Goal: Task Accomplishment & Management: Complete application form

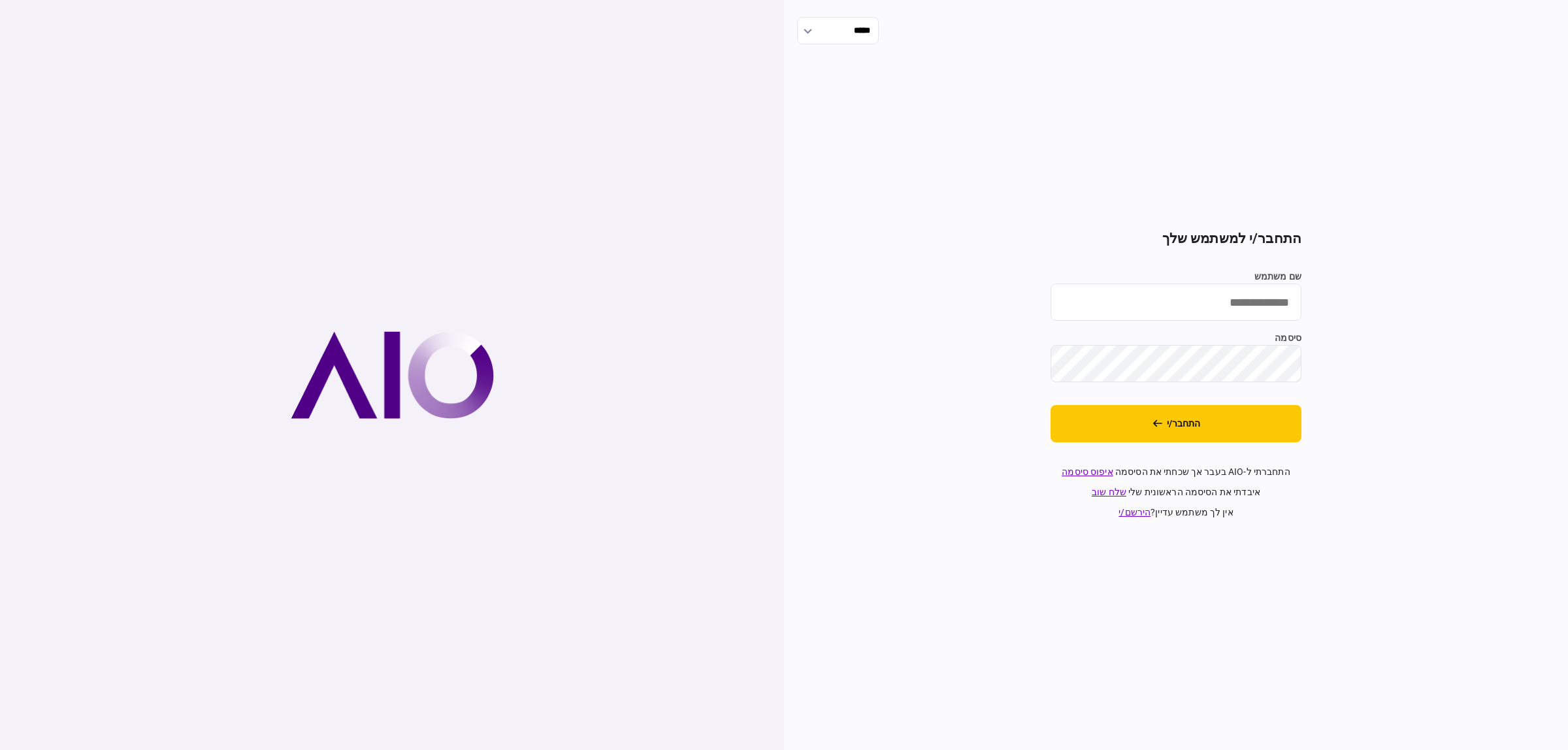
click at [1204, 292] on input "שם משתמש" at bounding box center [1176, 302] width 251 height 38
click at [1246, 295] on input "שם משתמש" at bounding box center [1176, 302] width 251 height 38
type input "**********"
click at [1286, 418] on button "התחבר/י" at bounding box center [1176, 423] width 251 height 38
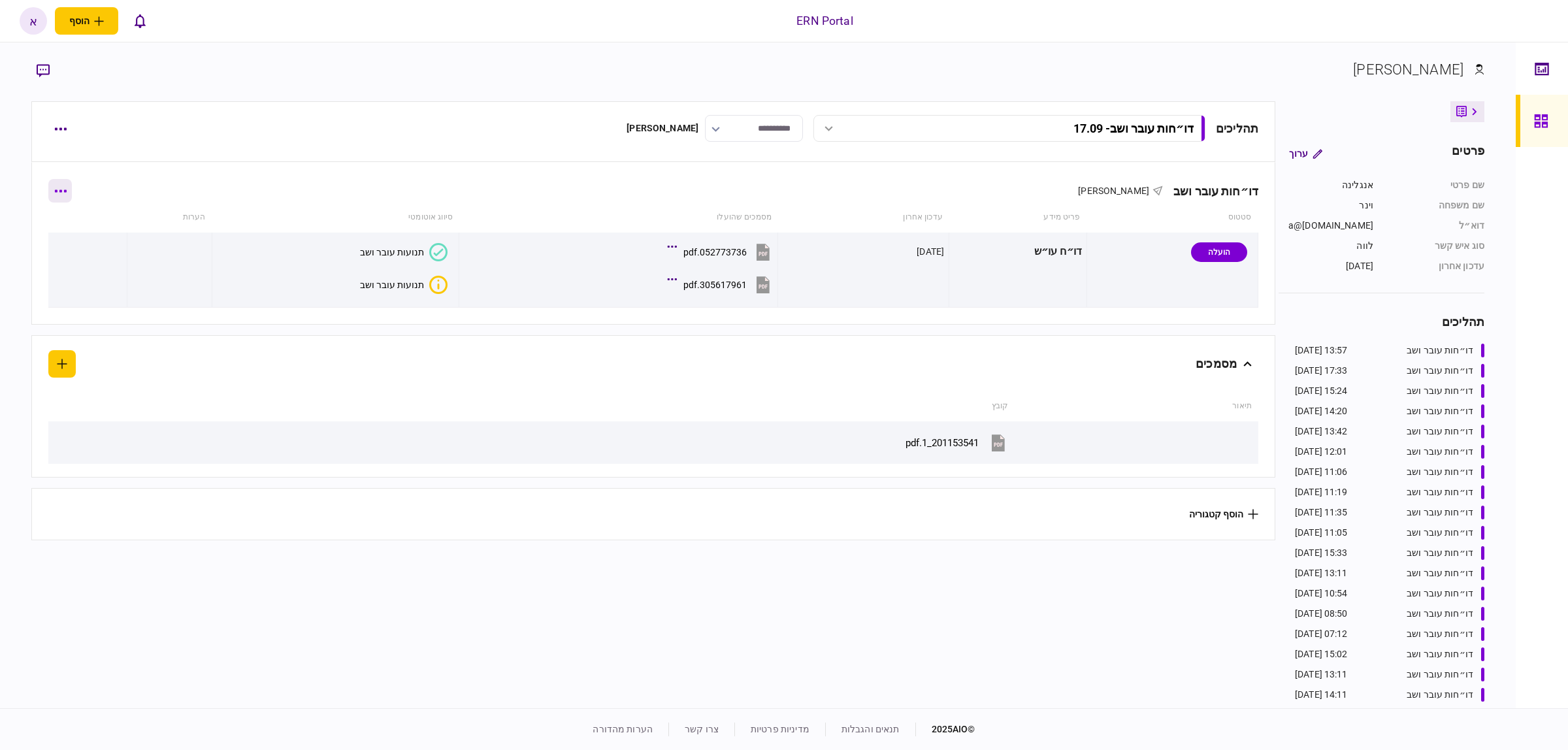
drag, startPoint x: 76, startPoint y: 197, endPoint x: 58, endPoint y: 180, distance: 24.8
click at [58, 180] on button "button" at bounding box center [60, 190] width 24 height 24
click at [170, 138] on div at bounding box center [784, 375] width 1568 height 750
click at [49, 131] on button "button" at bounding box center [60, 128] width 24 height 24
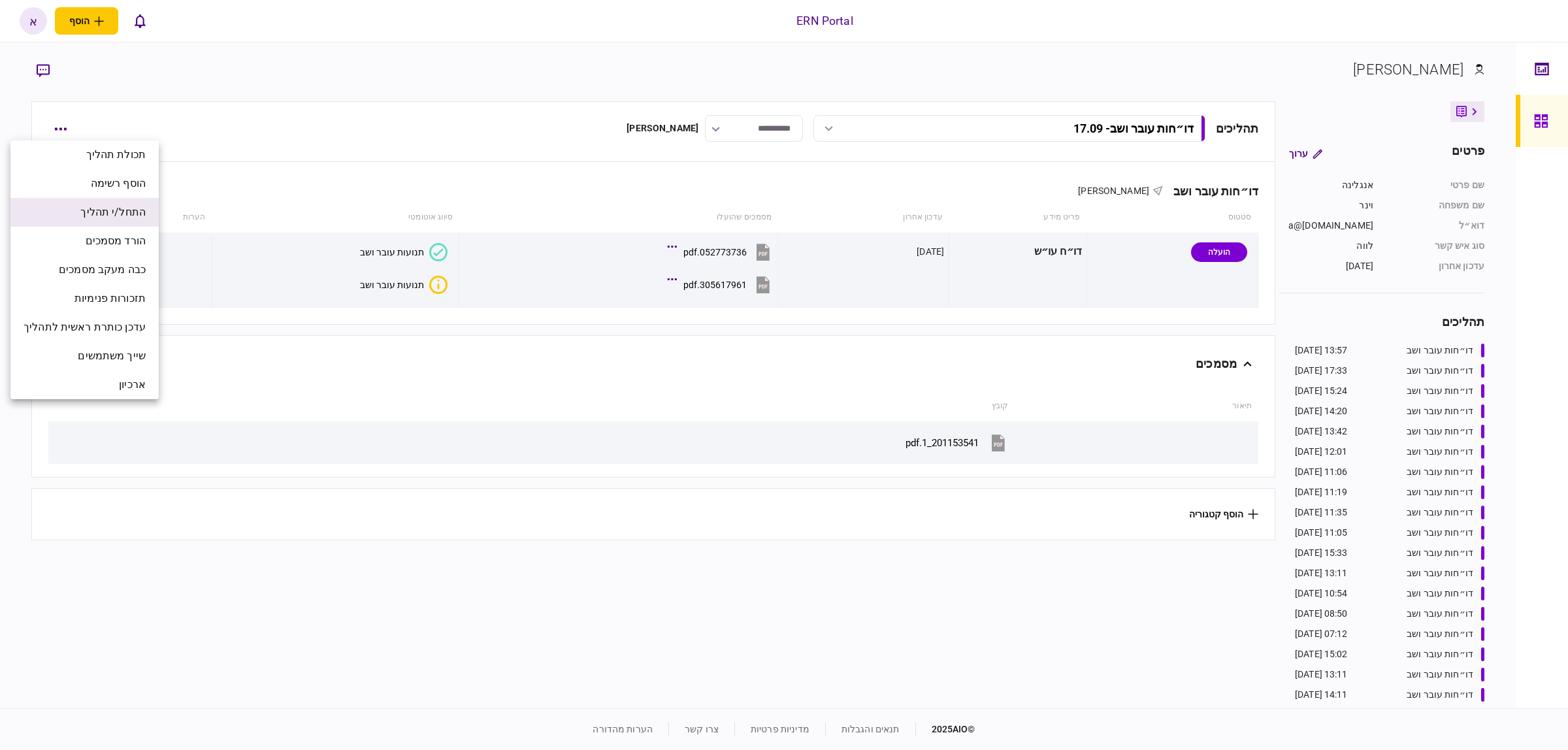
click at [111, 204] on span "התחל/י תהליך" at bounding box center [113, 212] width 66 height 16
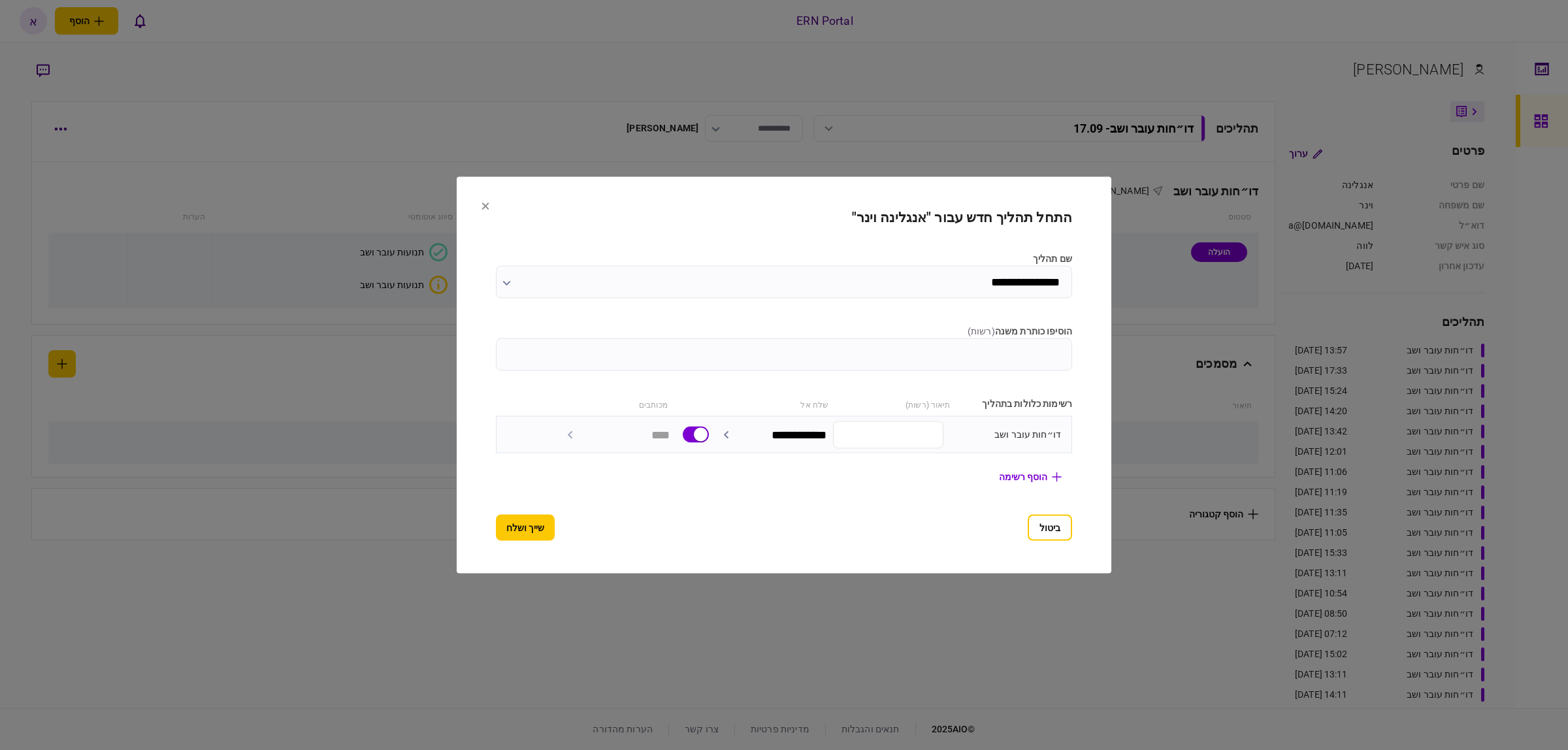
click at [820, 344] on input "הוסיפו כותרת משנה ( רשות )" at bounding box center [784, 354] width 577 height 32
type input "****"
click at [504, 528] on button "שייך ושלח" at bounding box center [525, 528] width 58 height 26
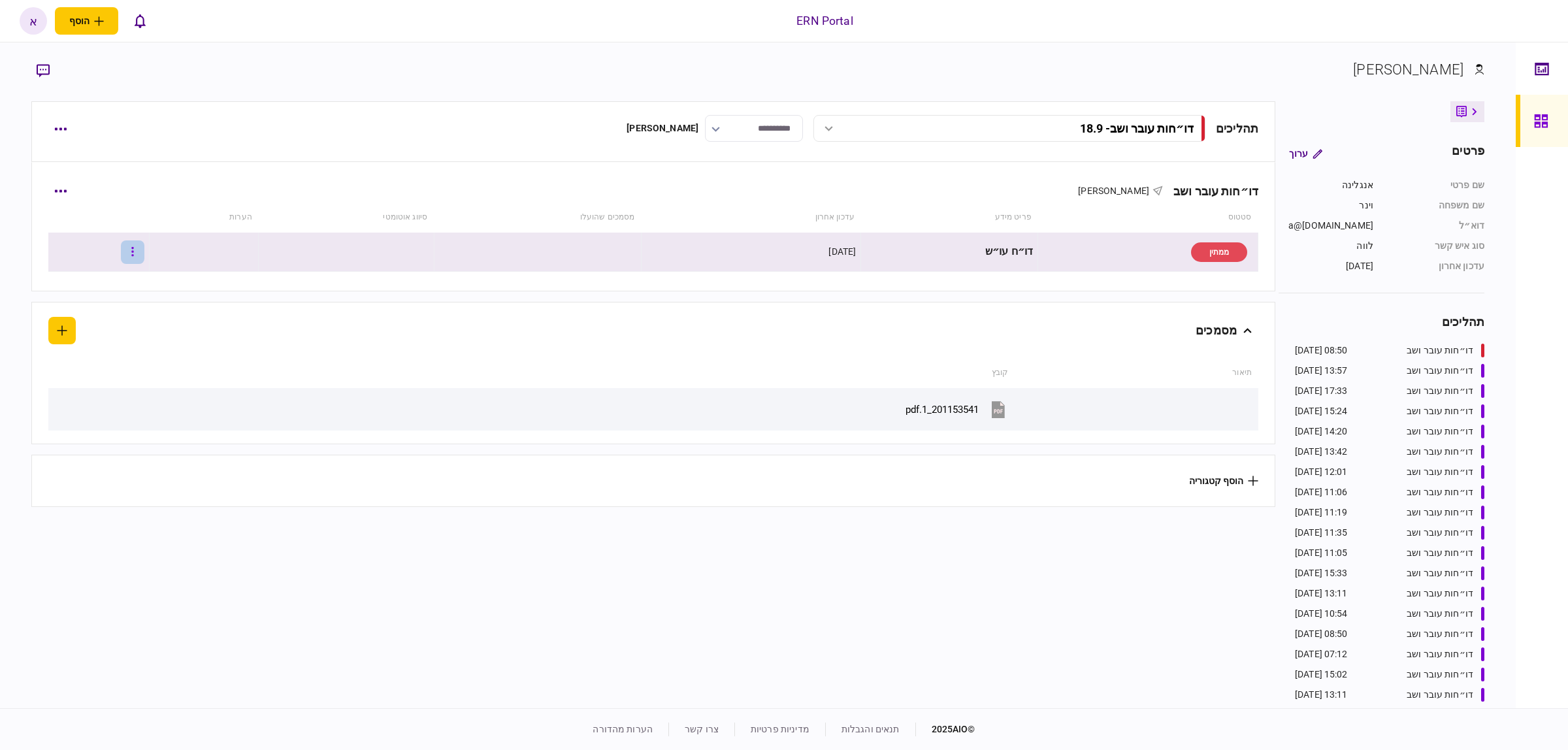
click at [141, 256] on button "button" at bounding box center [133, 252] width 24 height 24
click at [59, 392] on li "העלה קובץ" at bounding box center [74, 393] width 115 height 29
click at [382, 255] on div "תנועות עובר ושב" at bounding box center [392, 252] width 64 height 10
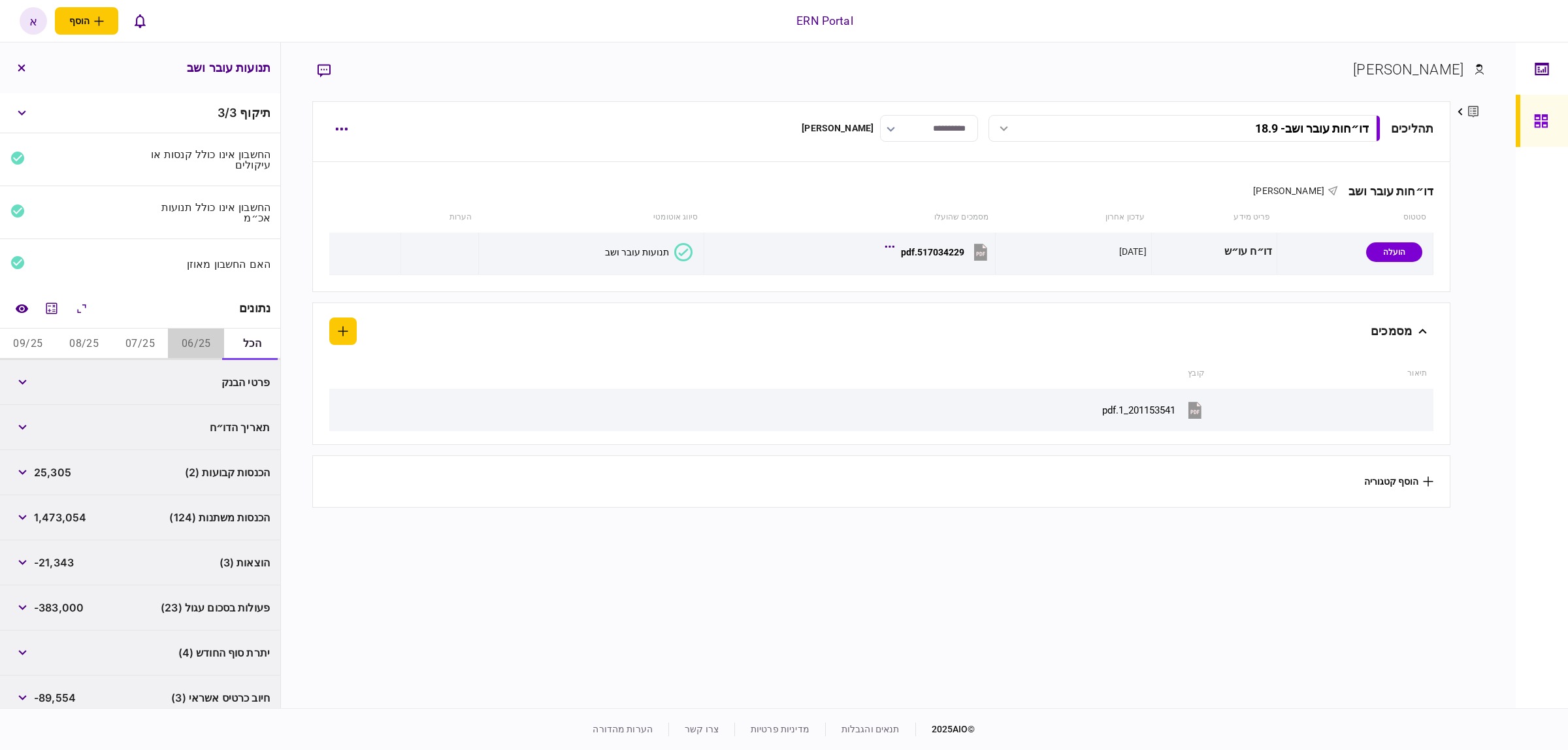
click at [181, 341] on button "06/25" at bounding box center [196, 343] width 56 height 31
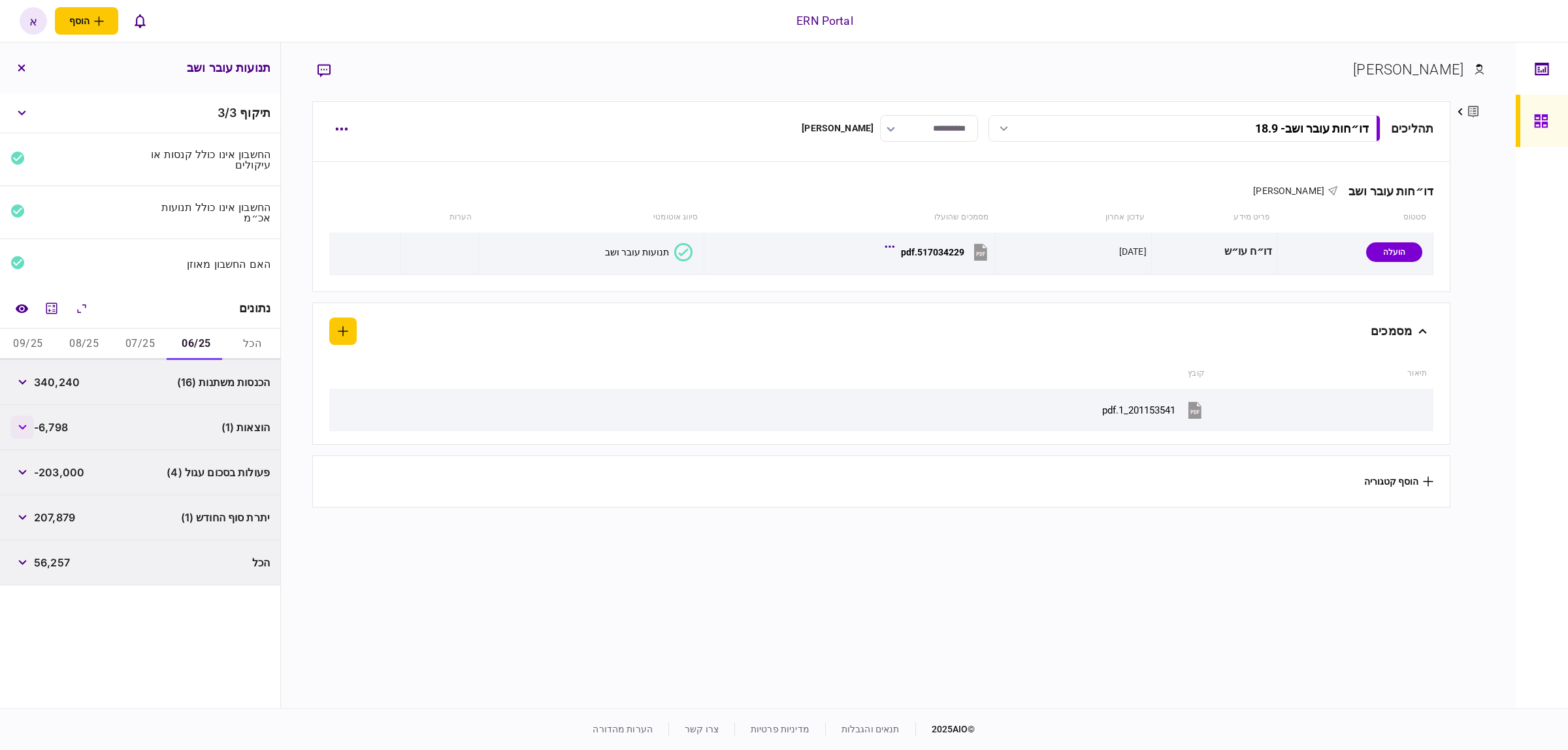
click at [14, 432] on button "button" at bounding box center [22, 427] width 24 height 24
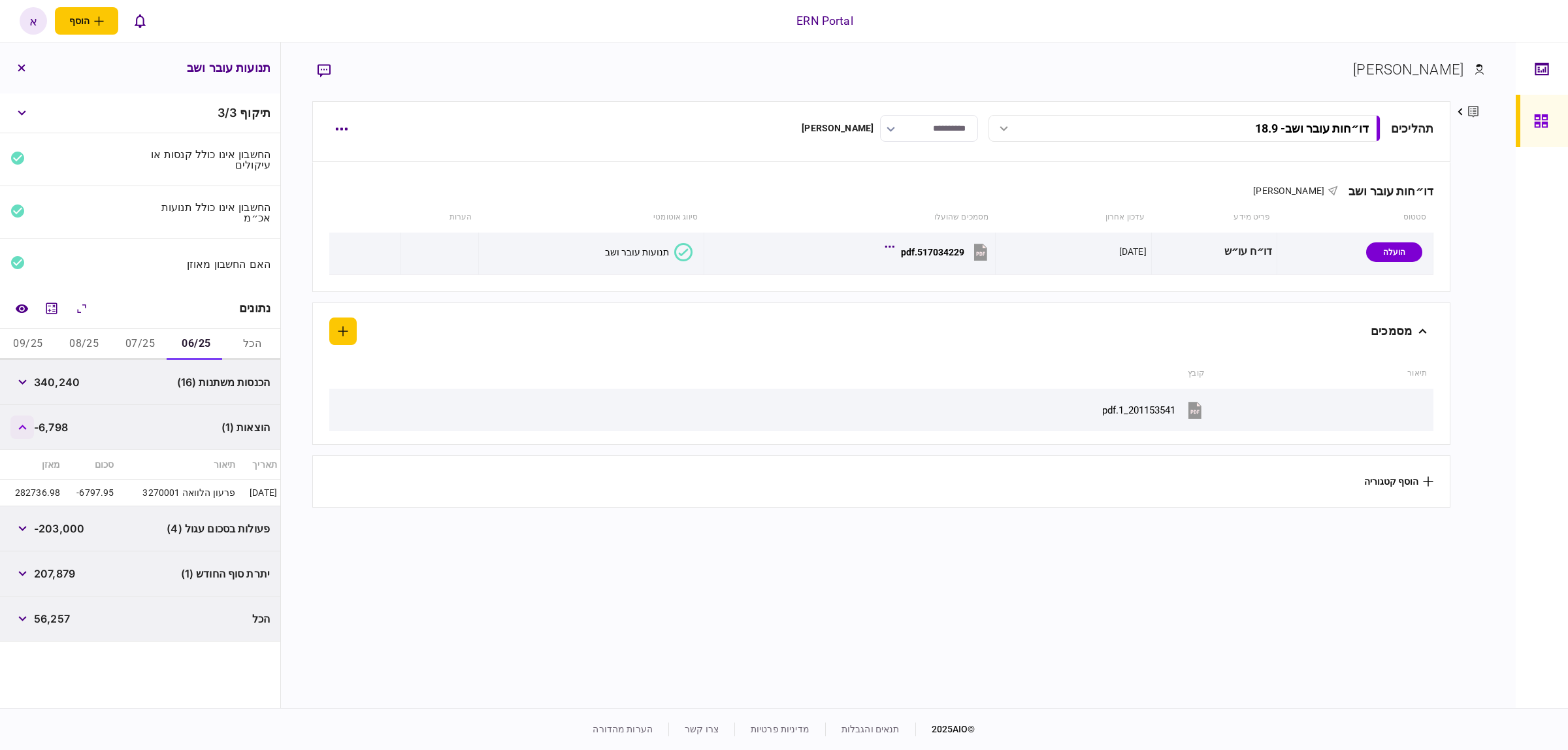
click at [17, 432] on button "button" at bounding box center [22, 427] width 24 height 24
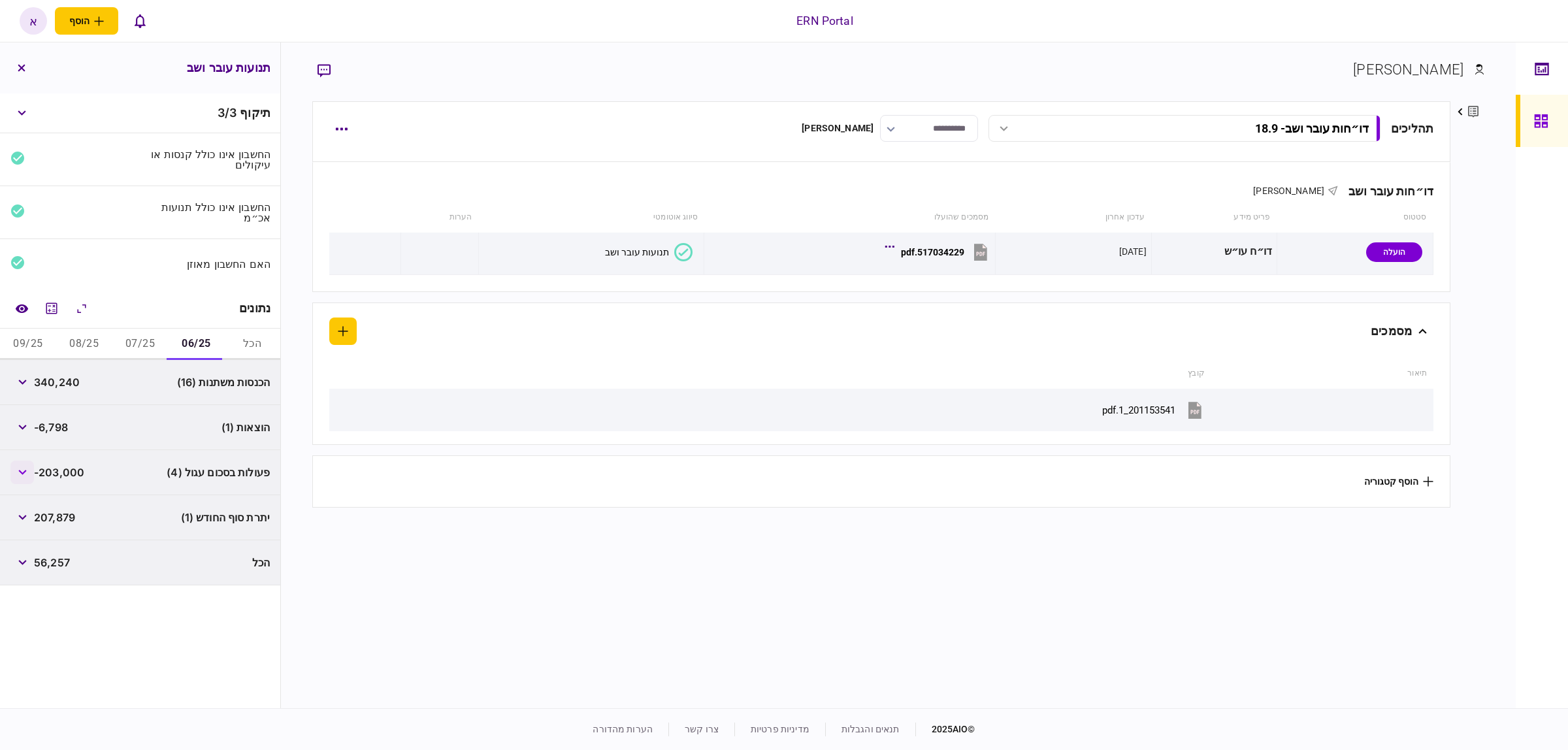
click at [25, 472] on icon "button" at bounding box center [22, 472] width 9 height 5
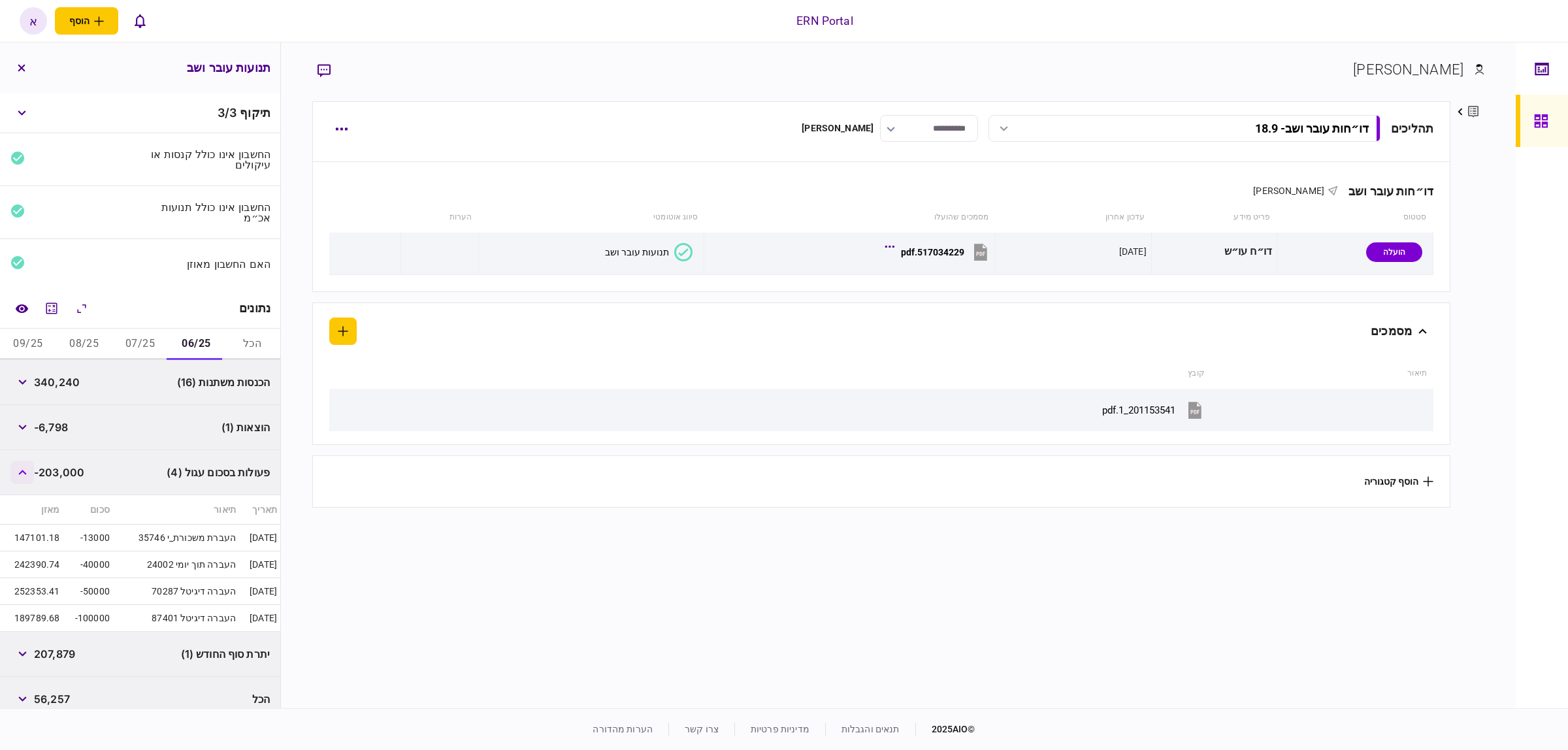
click at [25, 472] on icon "button" at bounding box center [22, 472] width 8 height 5
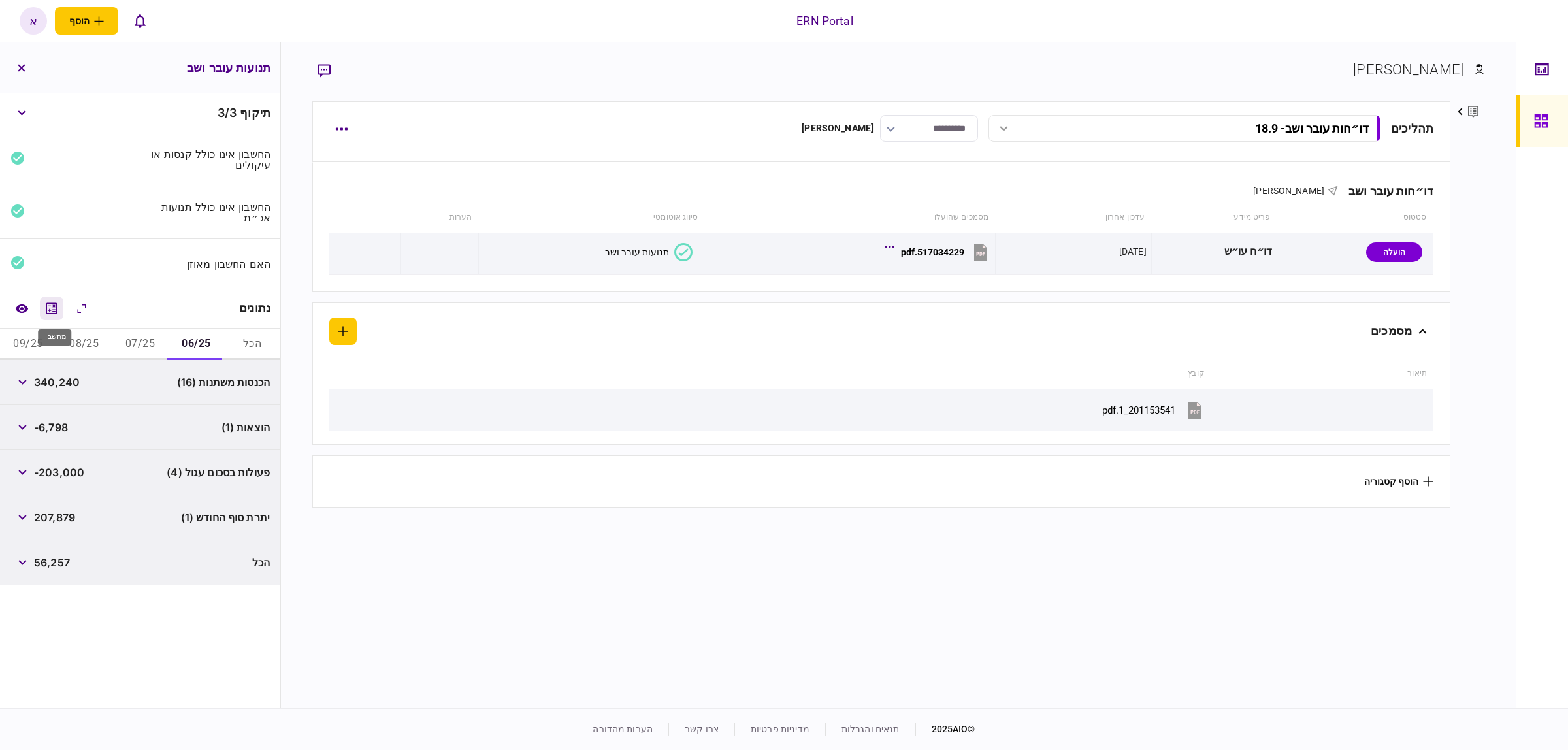
click at [51, 305] on icon "מחשבון" at bounding box center [52, 309] width 16 height 16
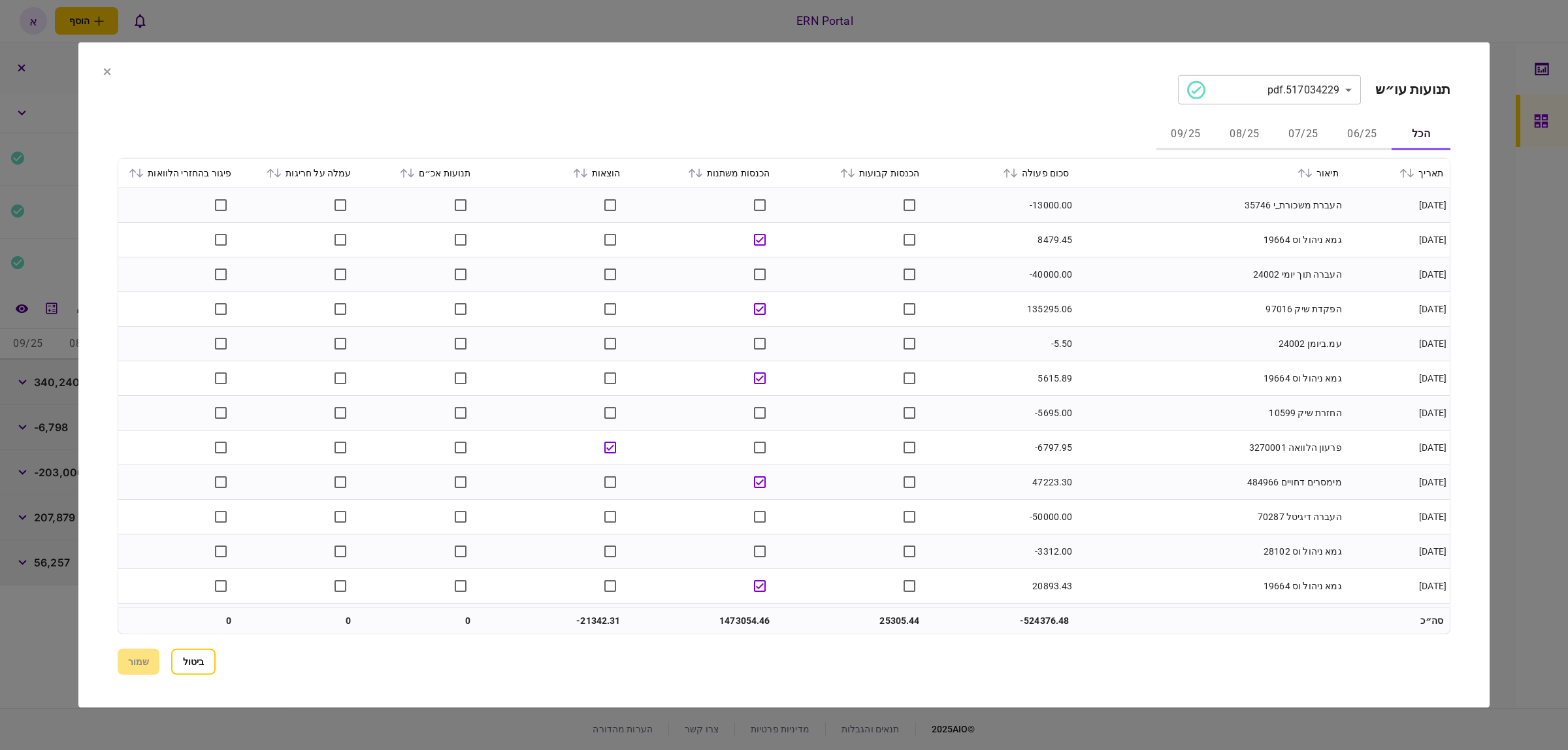
click at [102, 66] on section "**********" at bounding box center [784, 375] width 1411 height 665
click at [111, 70] on section "**********" at bounding box center [784, 375] width 1411 height 665
click at [190, 670] on button "ביטול" at bounding box center [193, 661] width 45 height 26
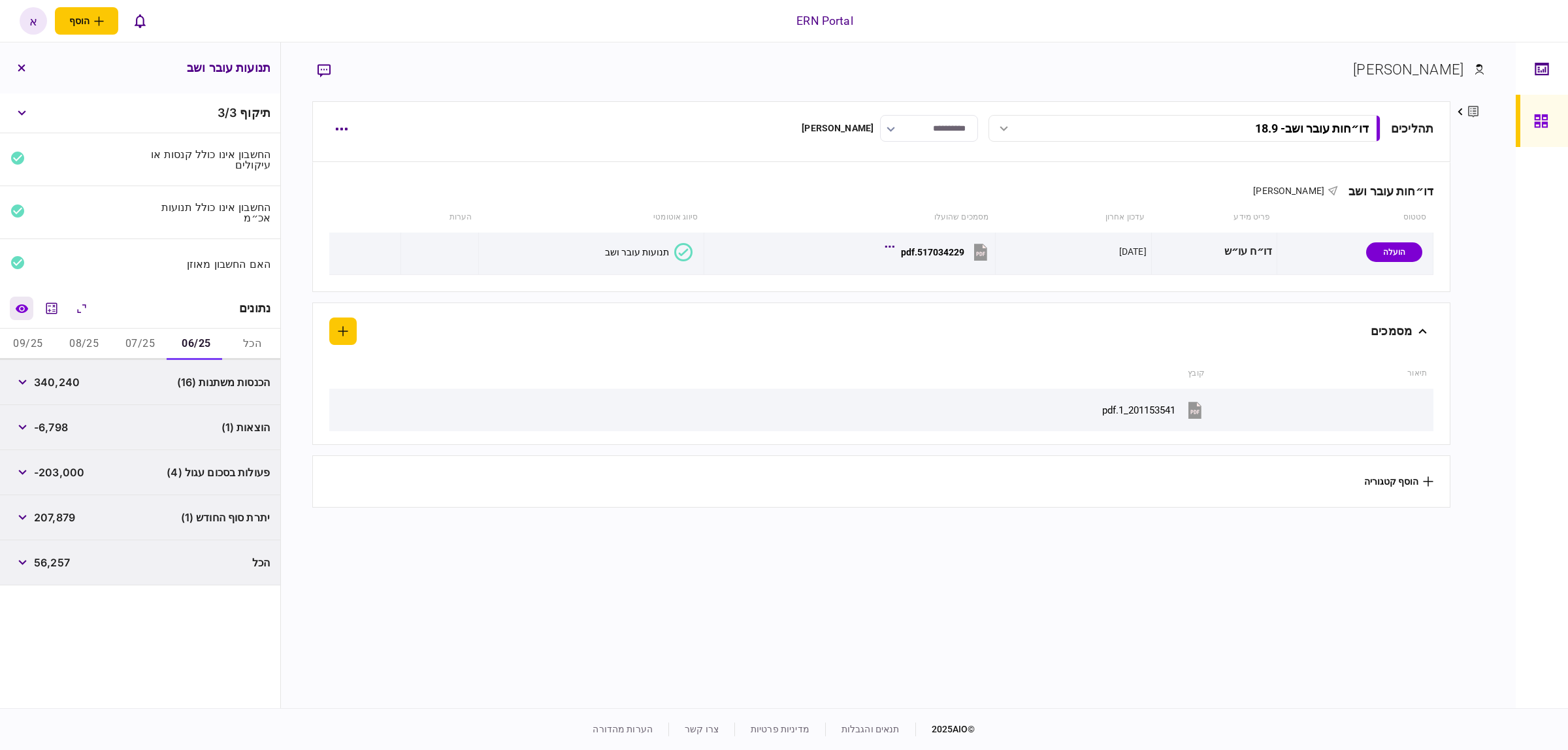
click at [14, 307] on button "השוואה למסמך" at bounding box center [22, 308] width 24 height 24
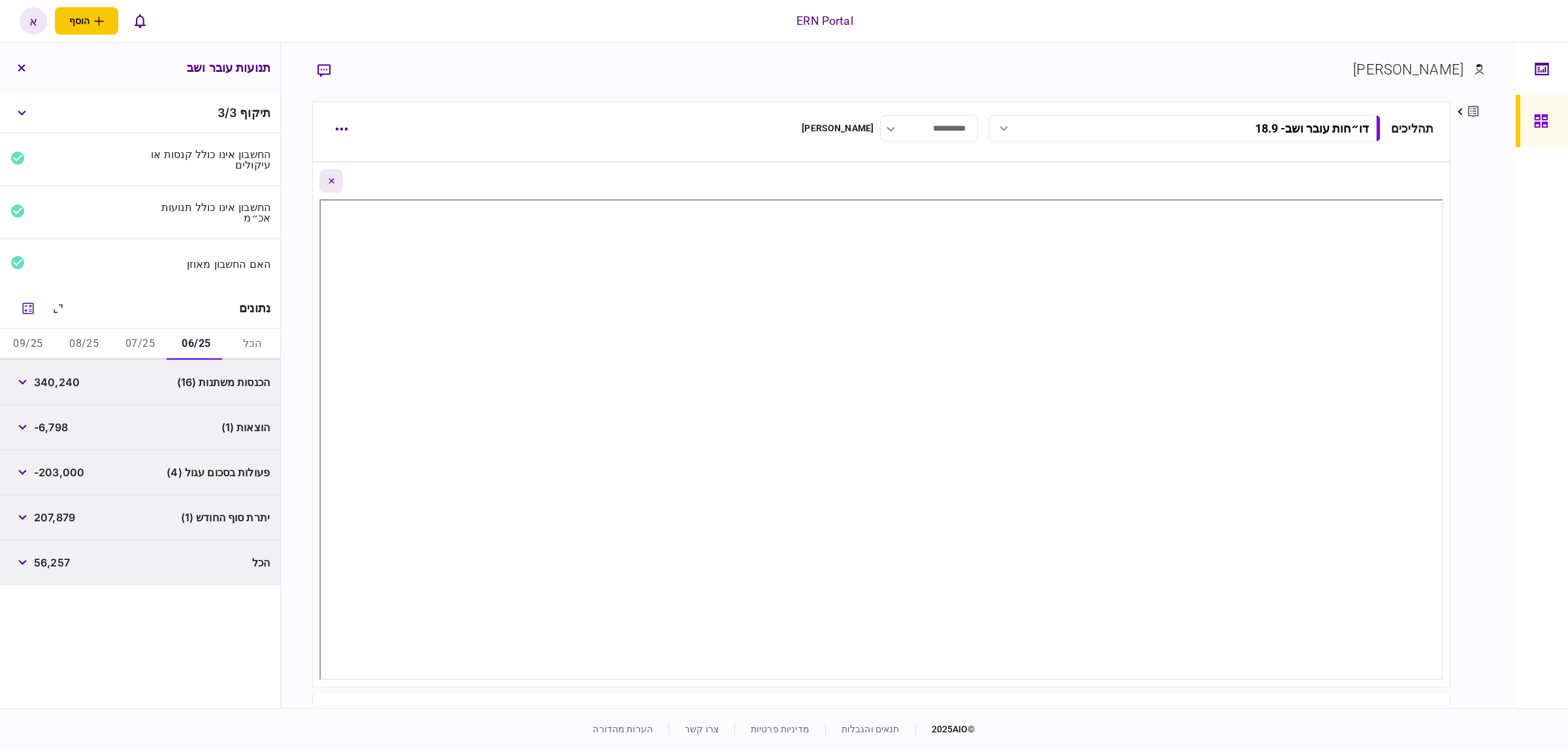
click at [334, 183] on icon "Close document view button" at bounding box center [330, 180] width 5 height 5
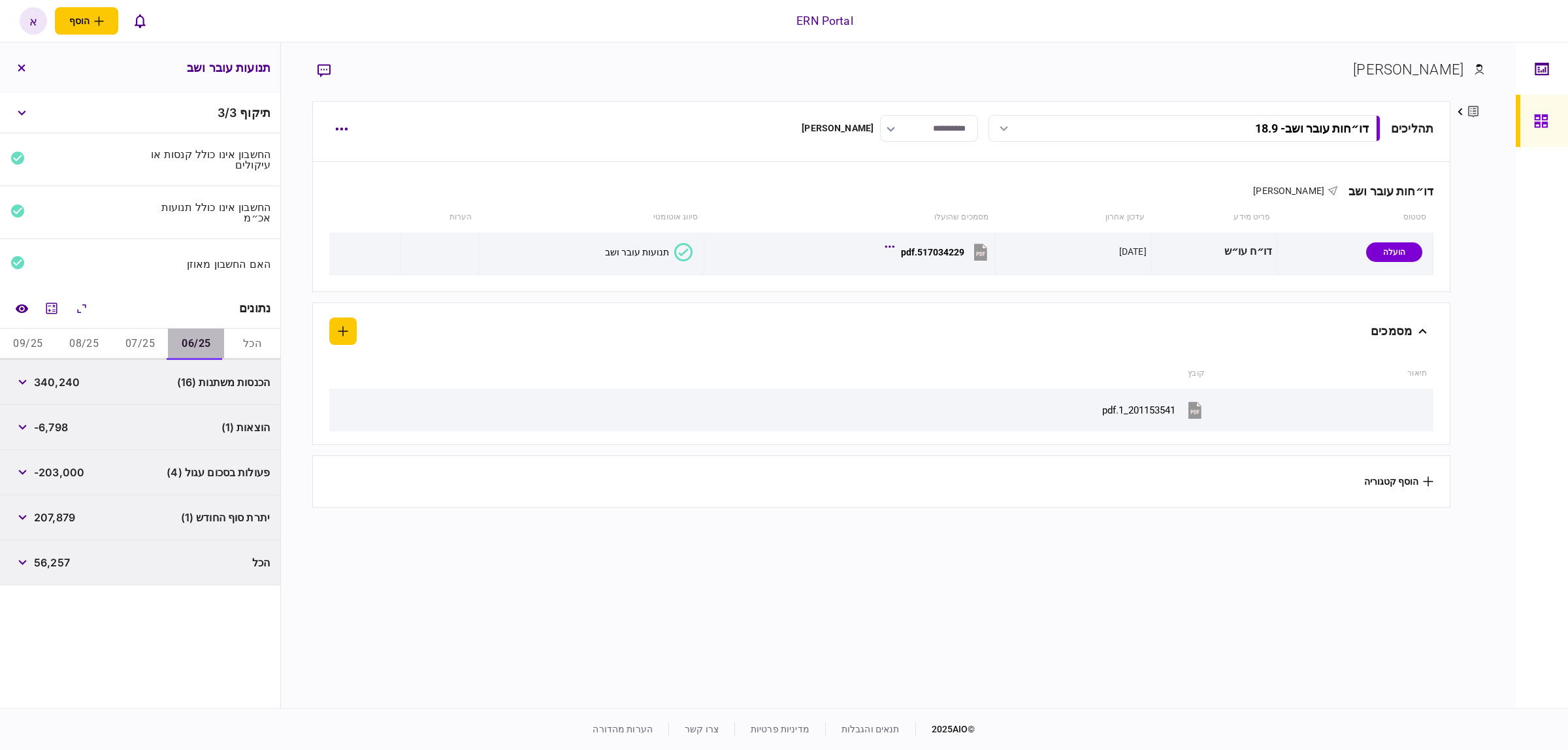
click at [204, 341] on button "06/25" at bounding box center [196, 343] width 56 height 31
click at [115, 340] on button "07/25" at bounding box center [141, 343] width 56 height 31
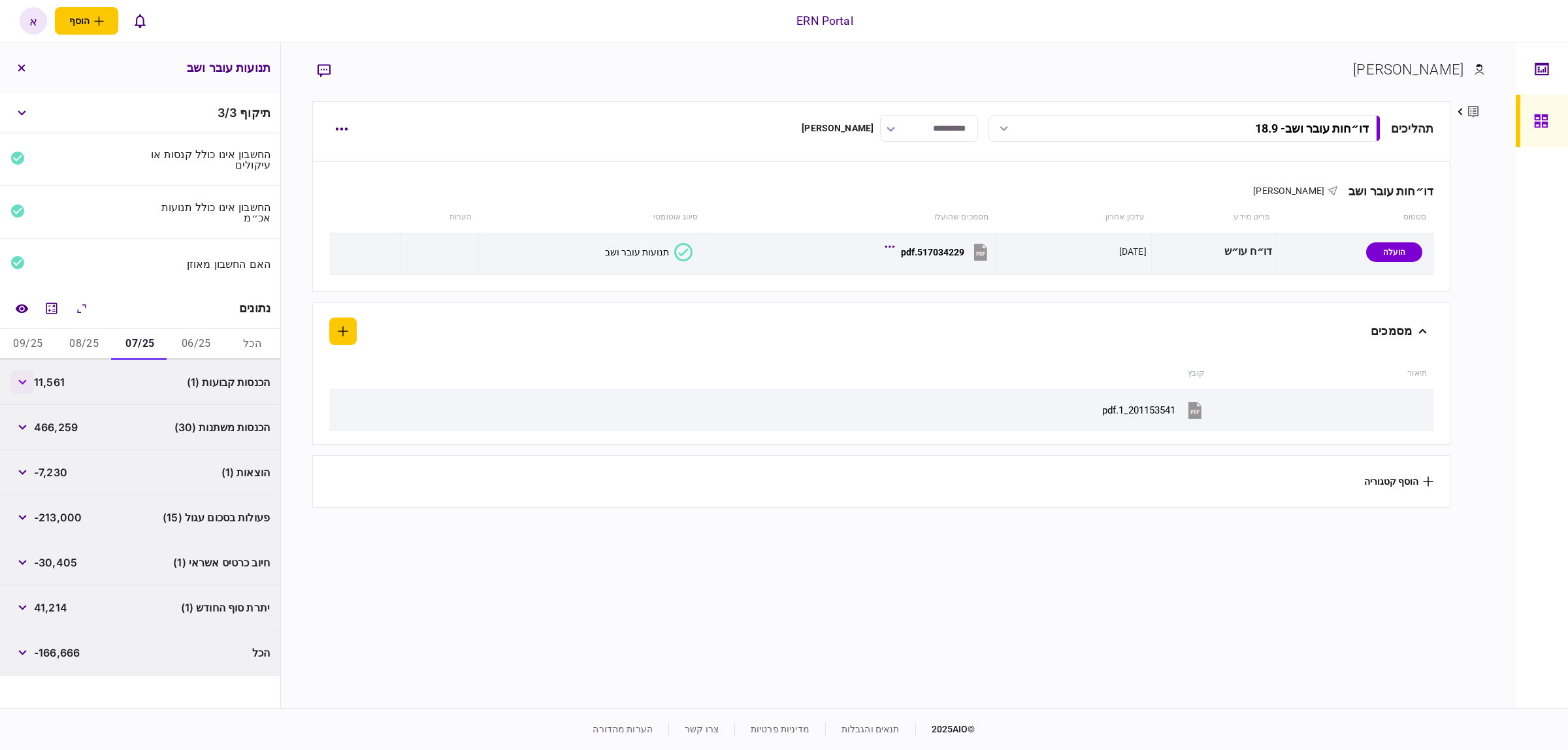
click at [20, 386] on button "button" at bounding box center [22, 381] width 24 height 24
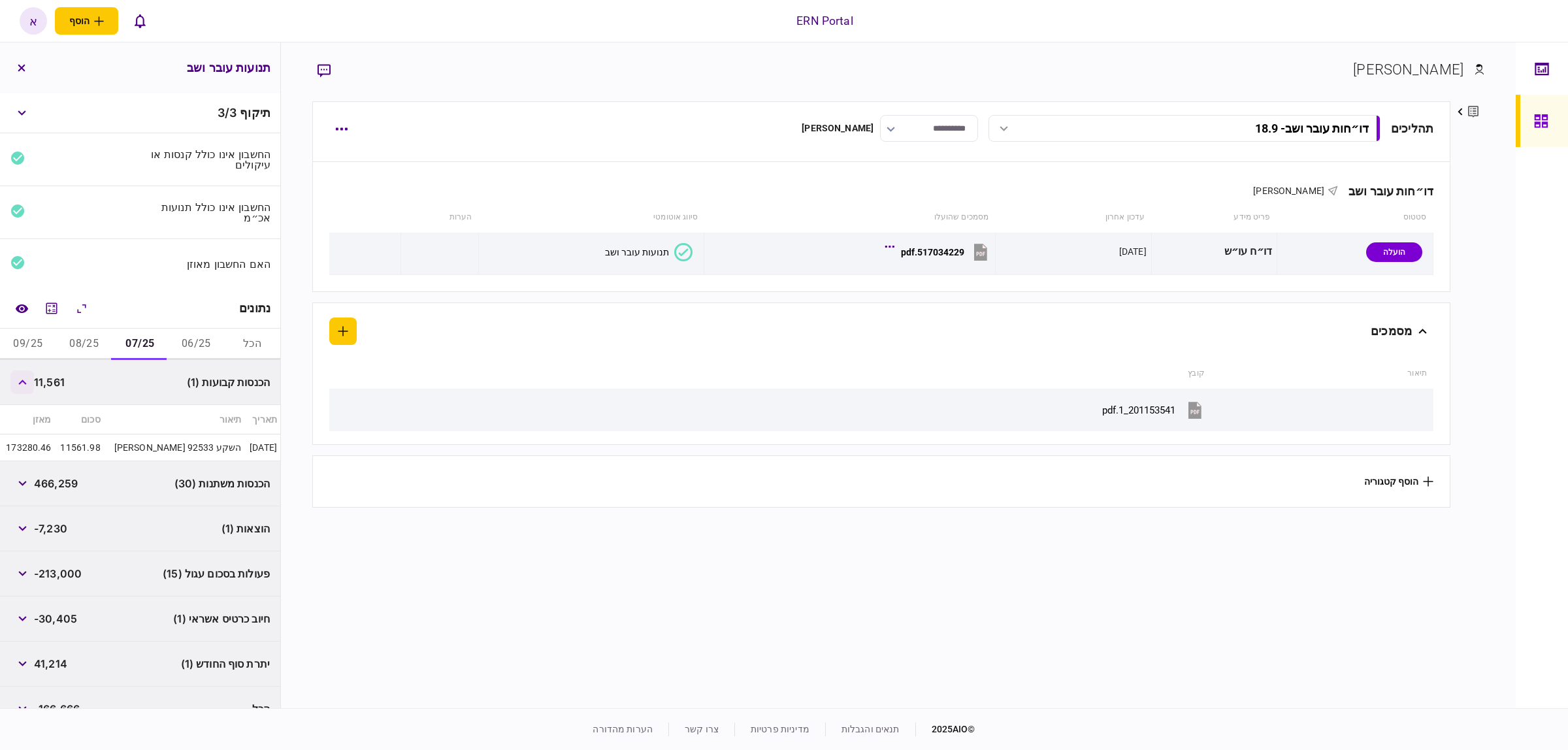
click at [19, 385] on button "button" at bounding box center [22, 381] width 24 height 24
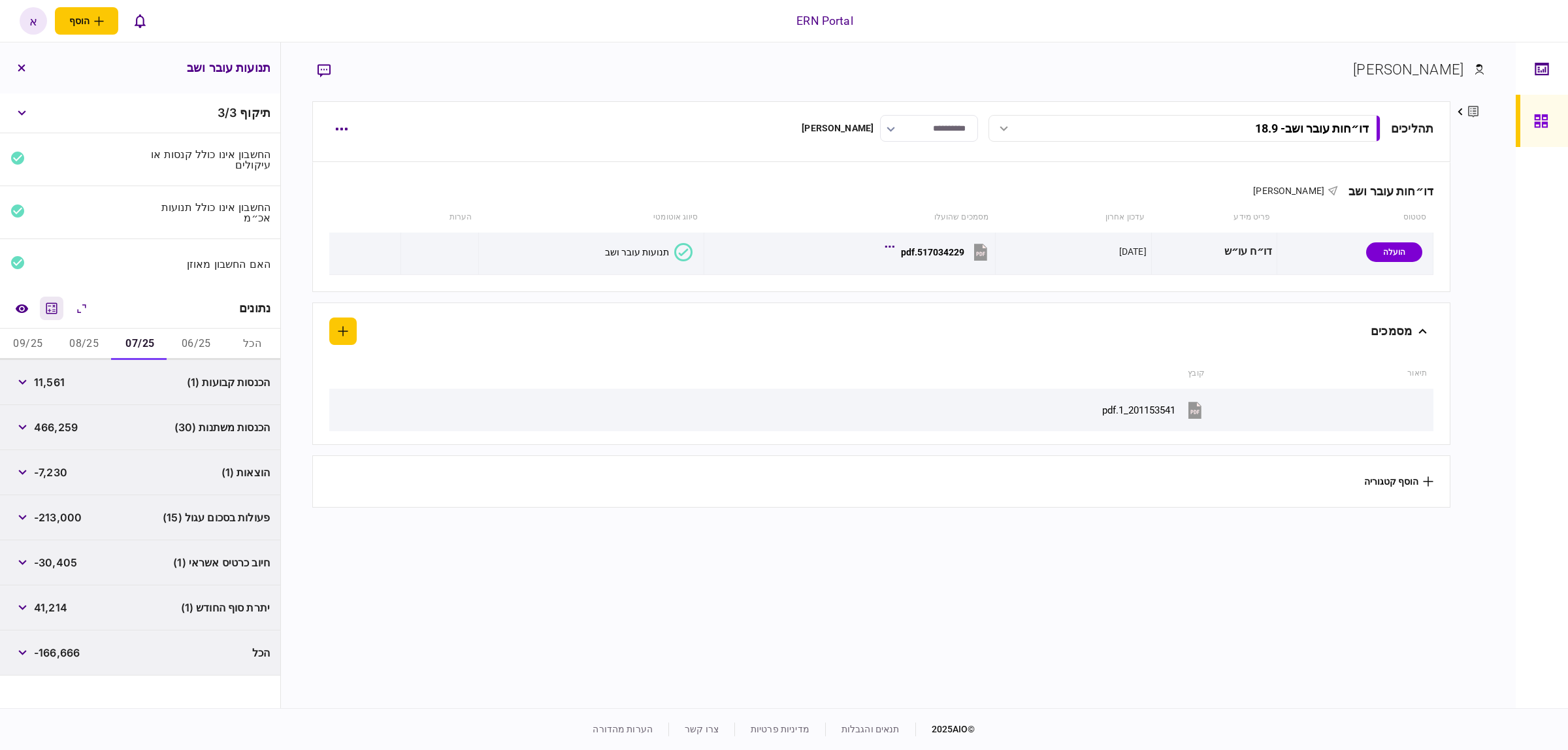
click at [53, 314] on icon "מחשבון" at bounding box center [52, 309] width 16 height 16
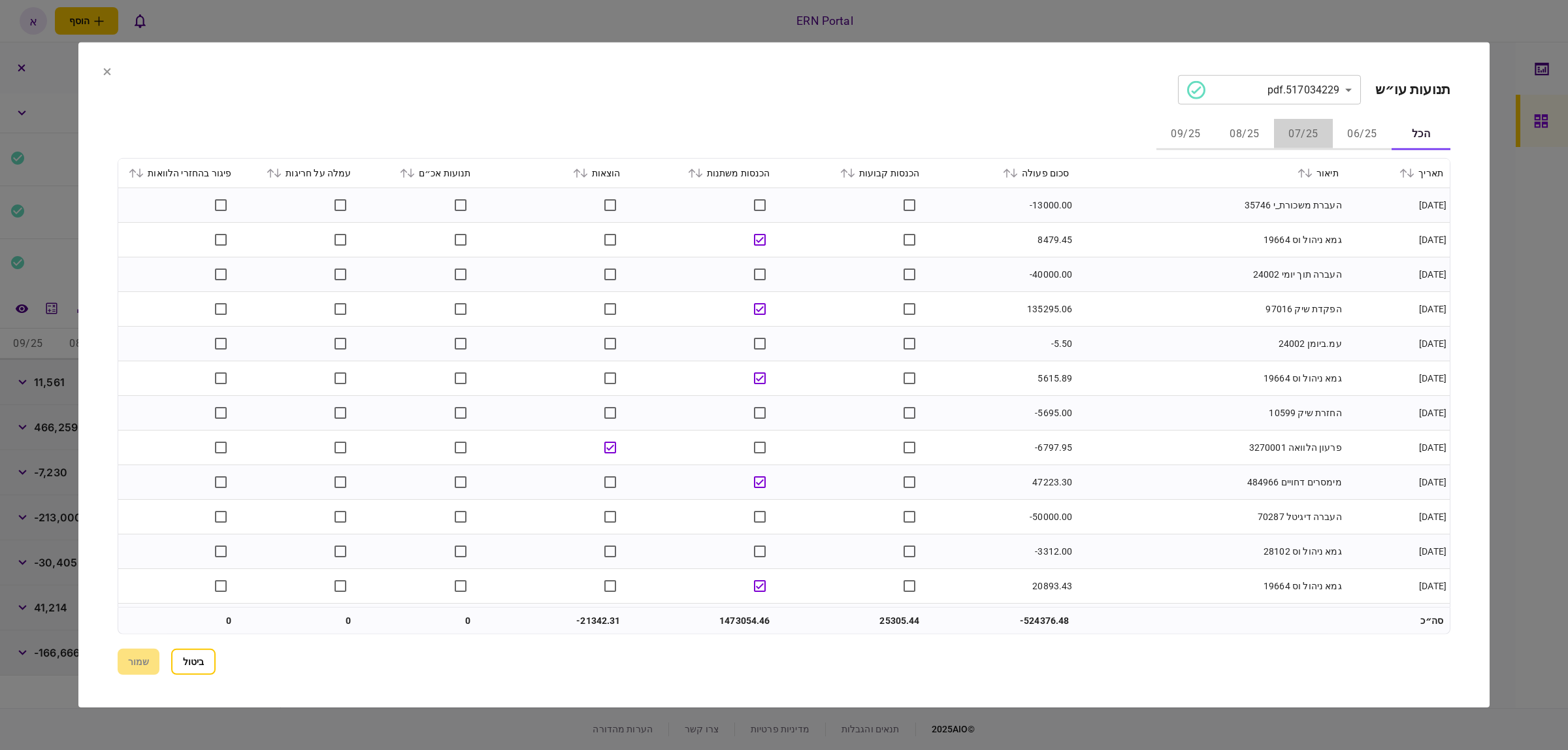
click at [1302, 132] on button "07/25" at bounding box center [1303, 134] width 58 height 31
click at [1020, 165] on div "סכום פעולה" at bounding box center [1001, 173] width 136 height 16
click at [1018, 176] on icon at bounding box center [1015, 173] width 7 height 9
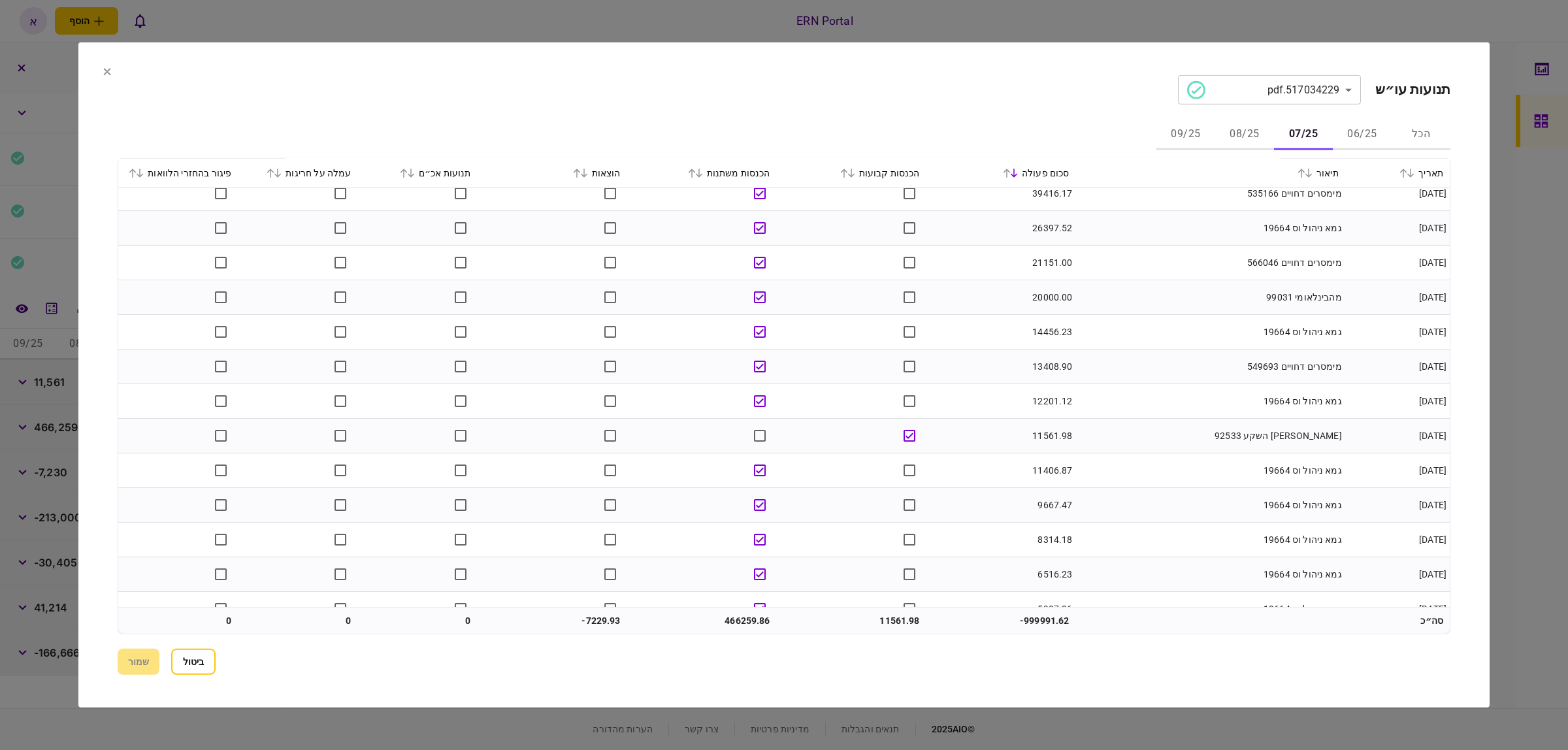
scroll to position [278, 0]
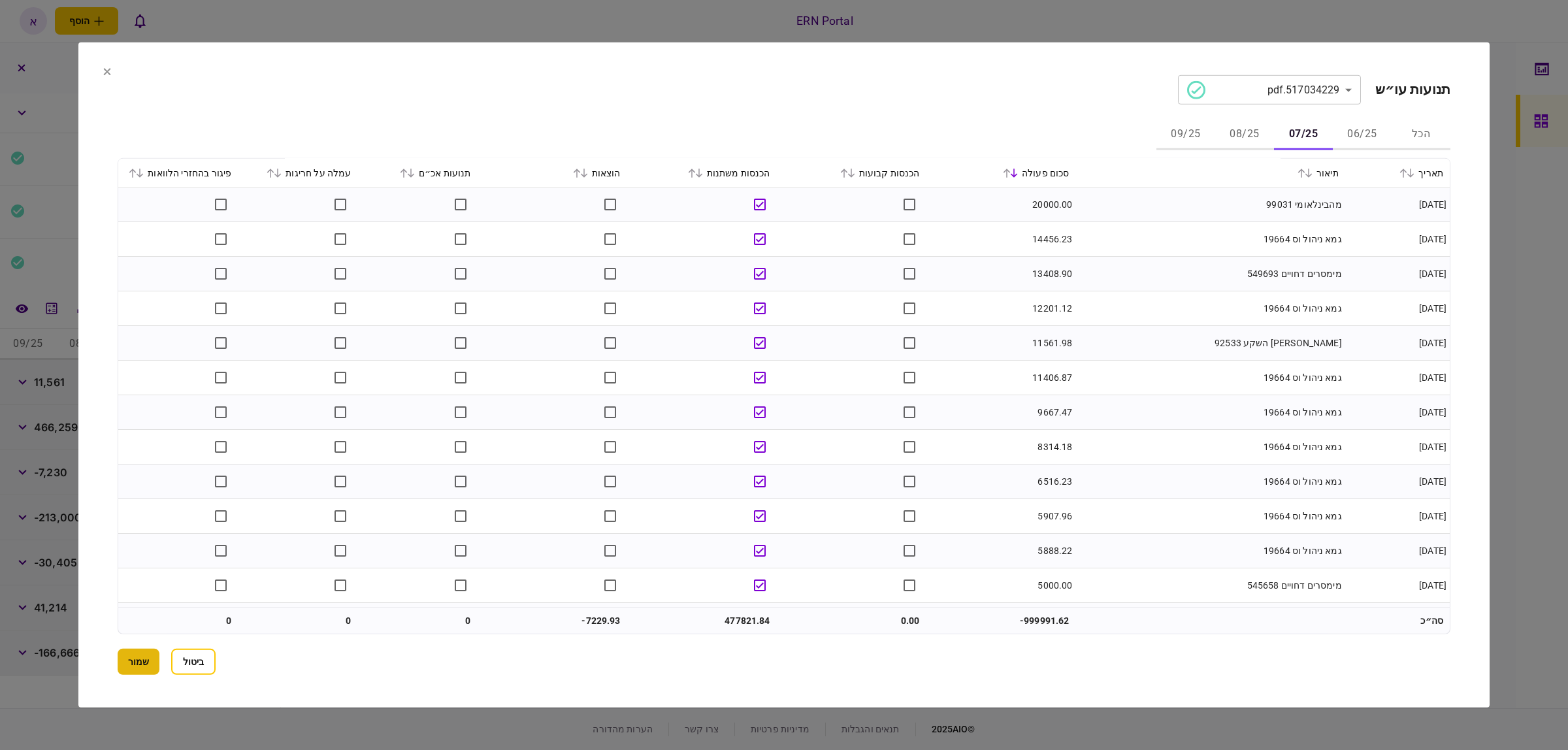
click at [152, 658] on button "שמור" at bounding box center [139, 661] width 42 height 26
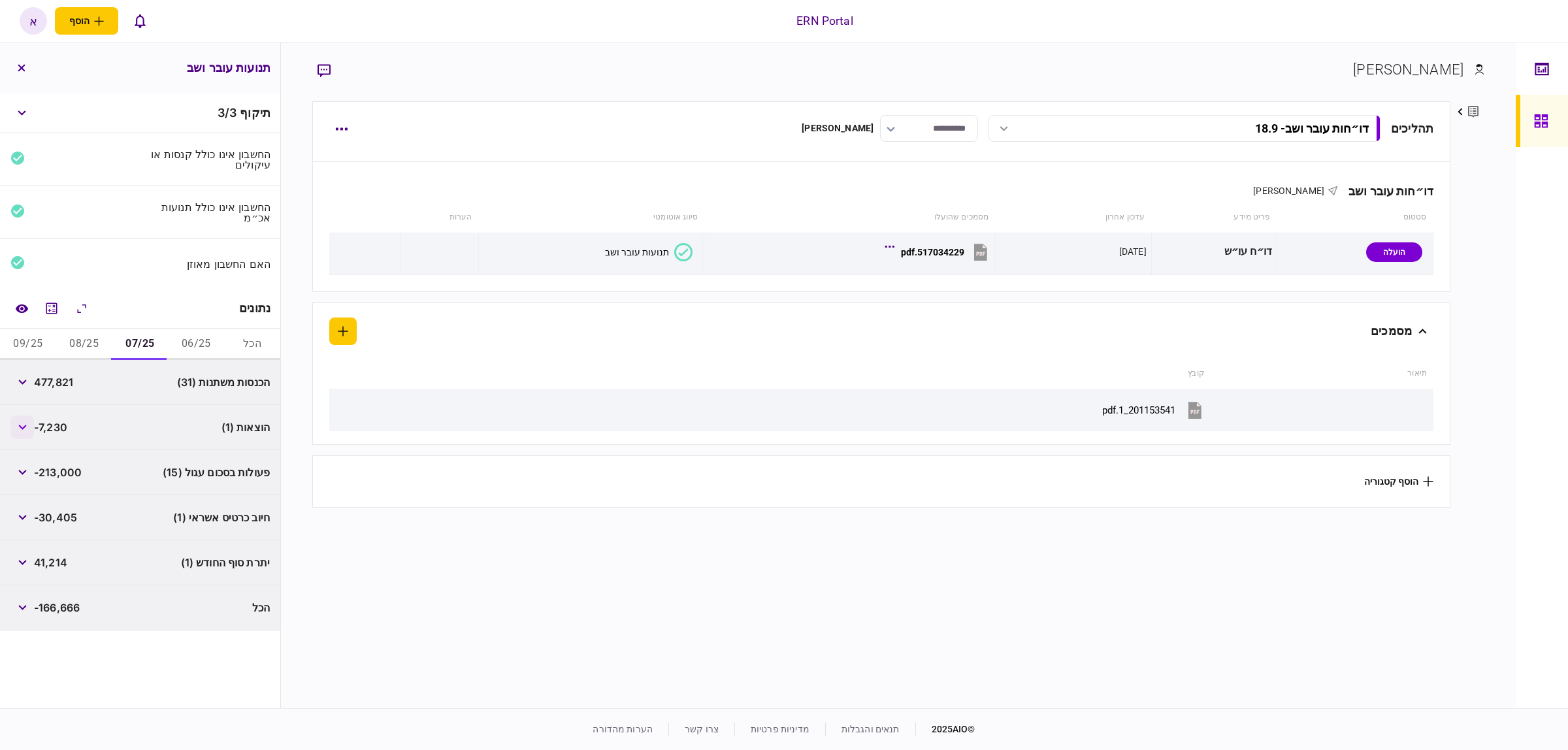
click at [25, 435] on button "button" at bounding box center [22, 427] width 24 height 24
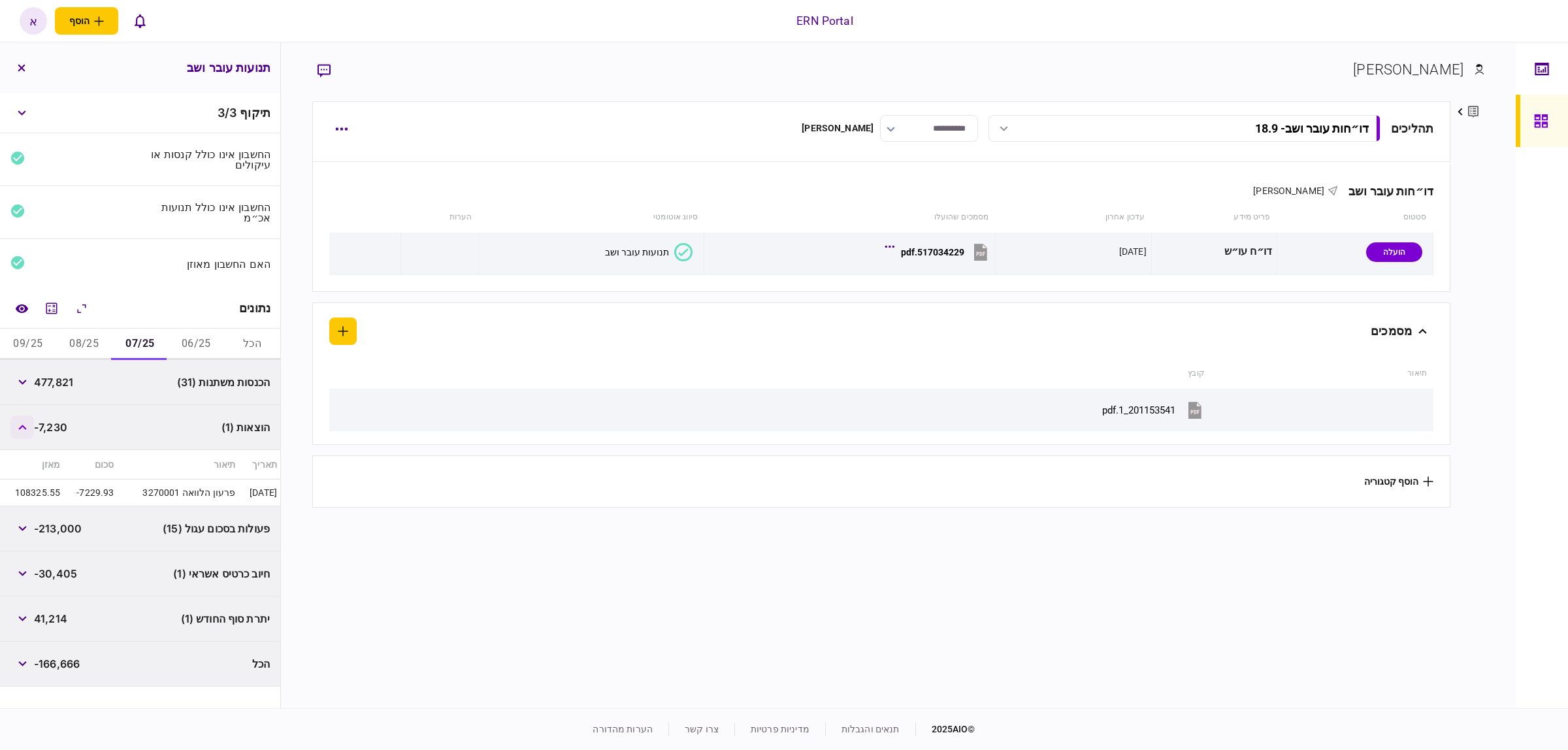
click at [25, 435] on button "button" at bounding box center [22, 427] width 24 height 24
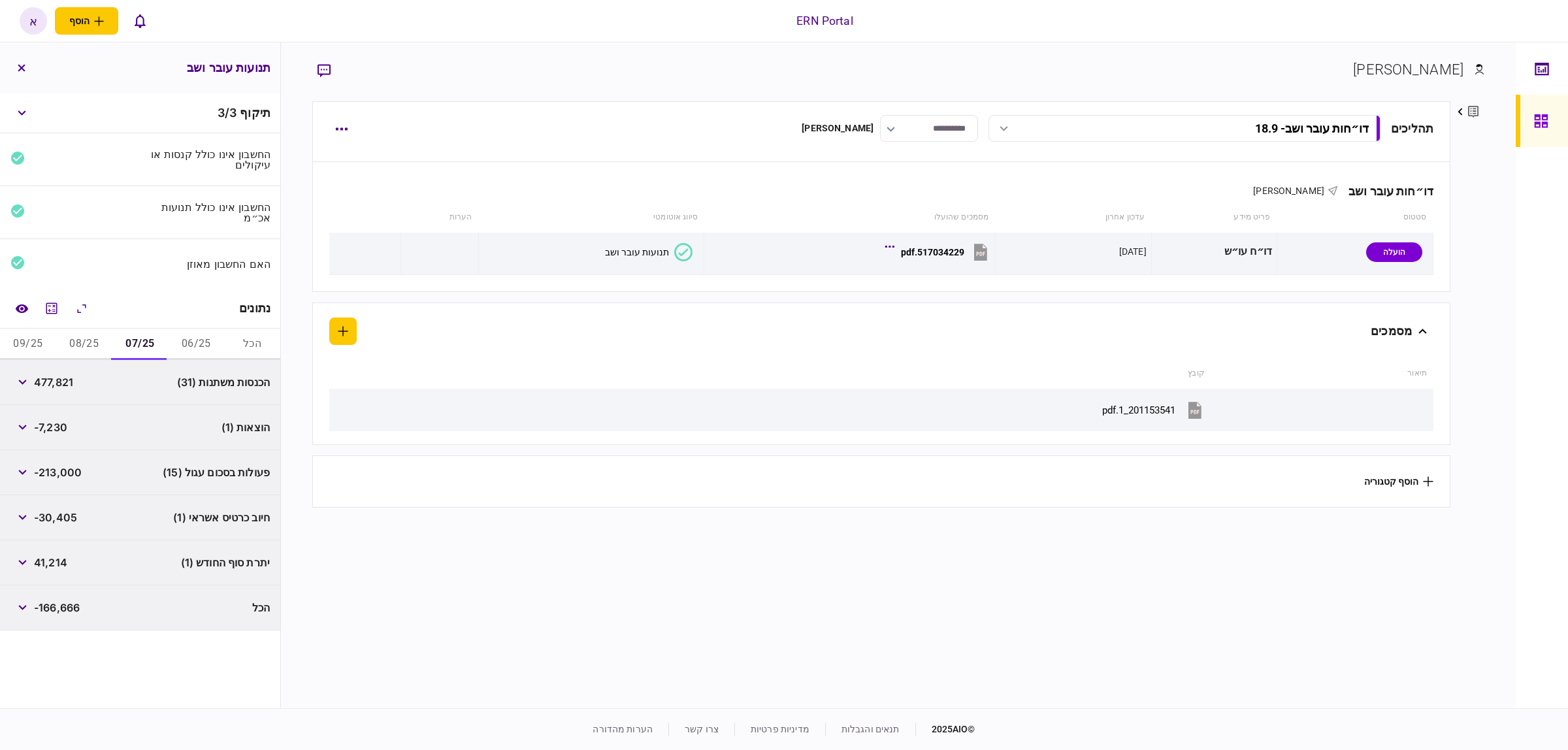
click at [86, 338] on button "08/25" at bounding box center [84, 343] width 56 height 31
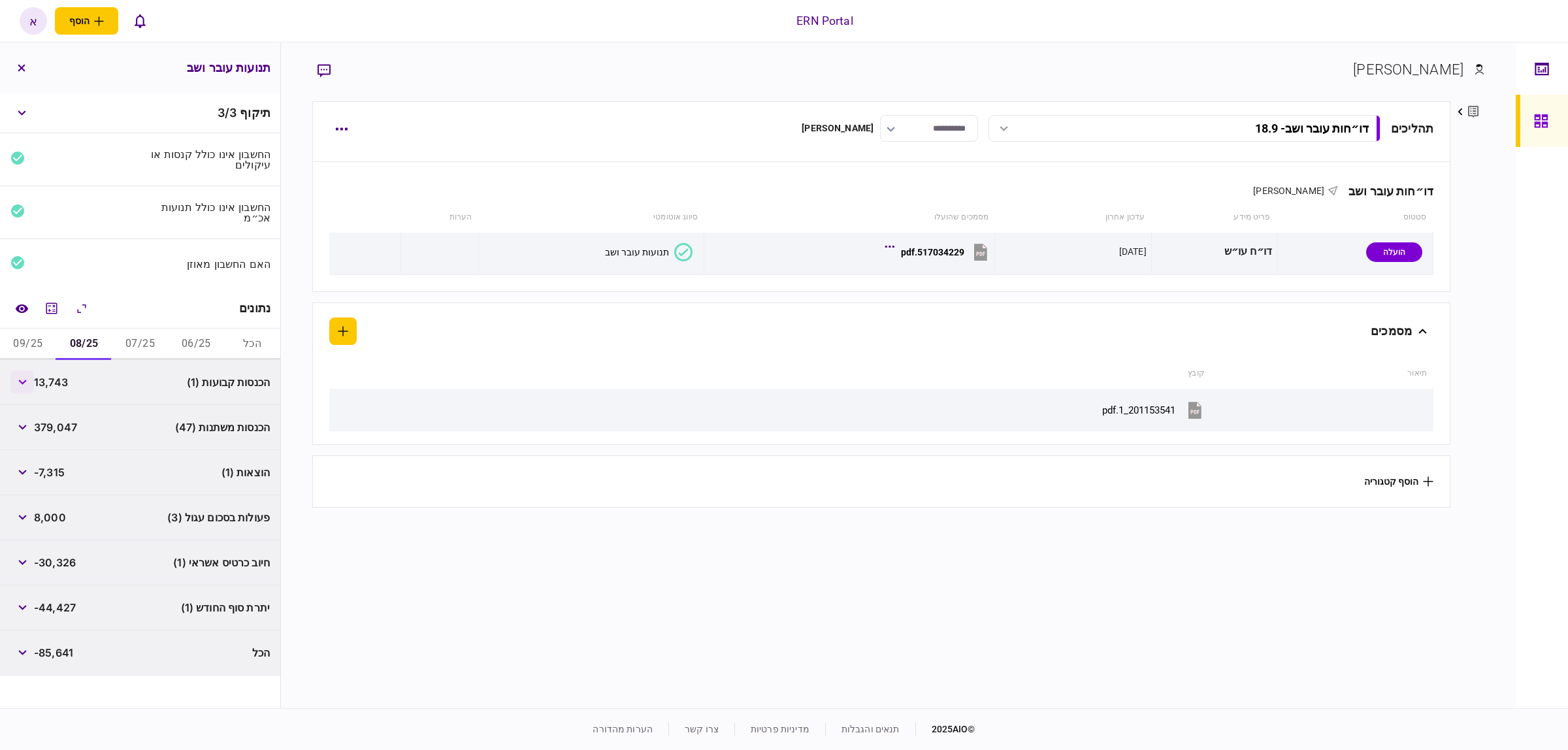
click at [25, 389] on button "button" at bounding box center [22, 381] width 24 height 24
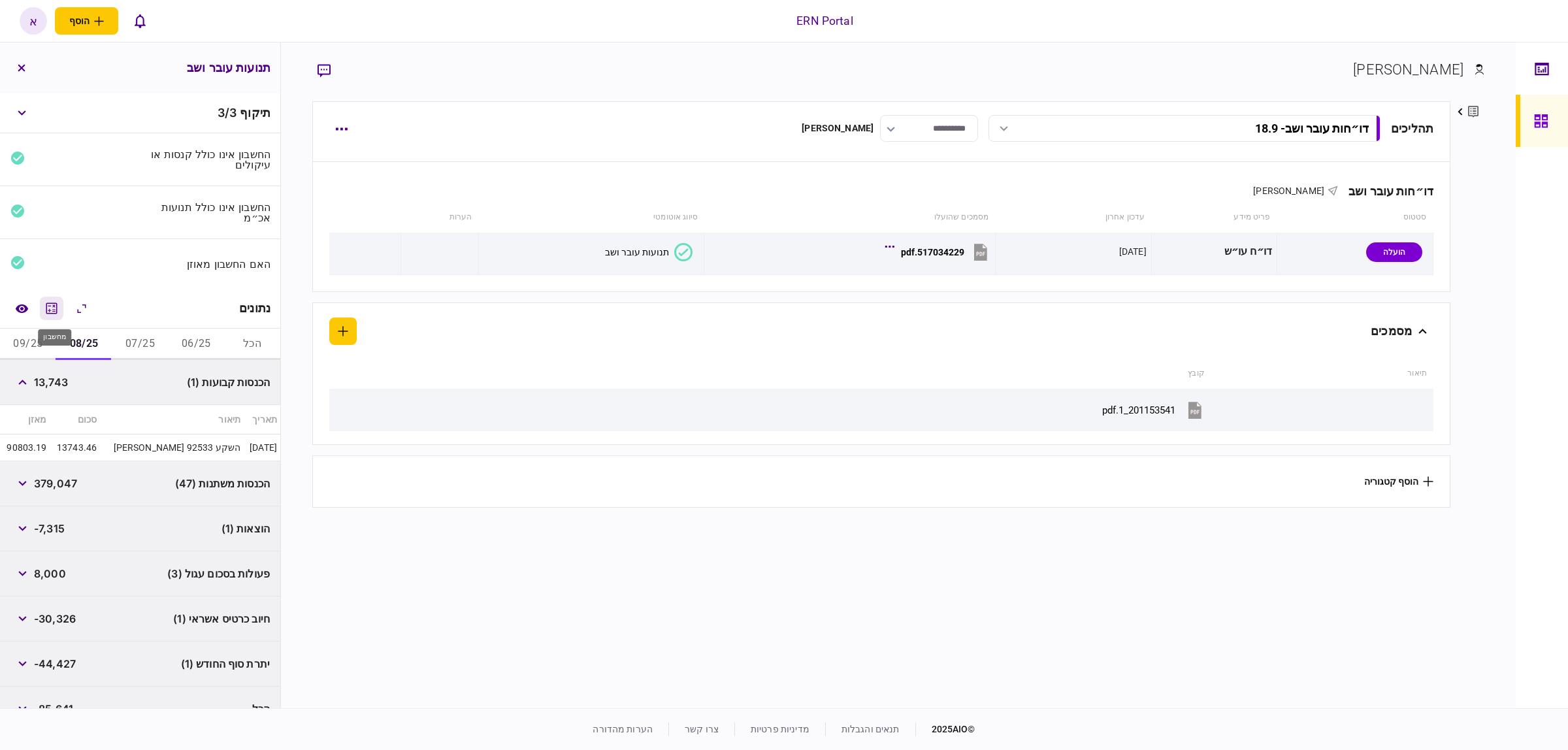
click at [58, 304] on icon "מחשבון" at bounding box center [51, 307] width 11 height 11
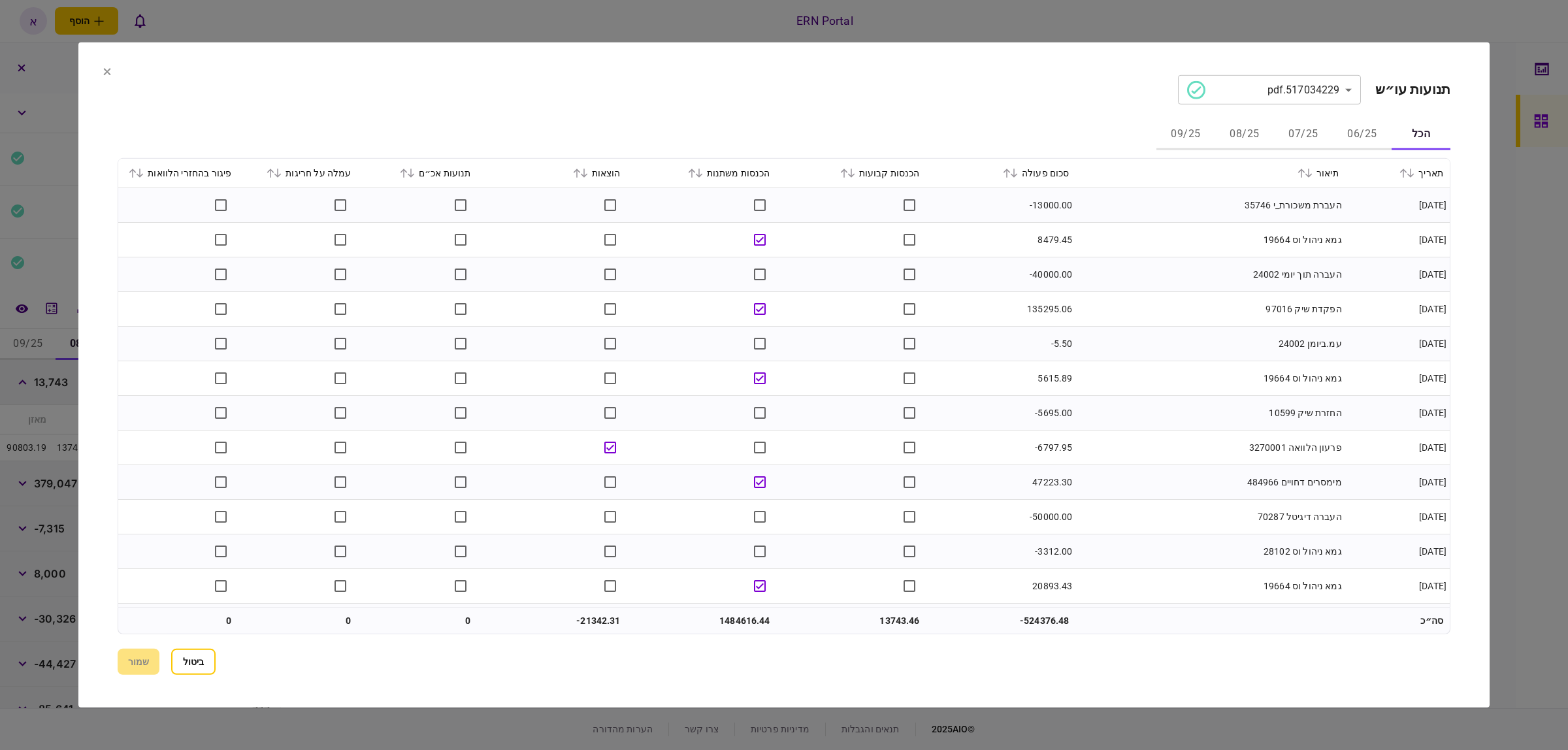
click at [693, 174] on icon at bounding box center [692, 173] width 8 height 9
click at [847, 175] on icon at bounding box center [844, 173] width 8 height 9
click at [157, 660] on button "שמור" at bounding box center [139, 661] width 42 height 26
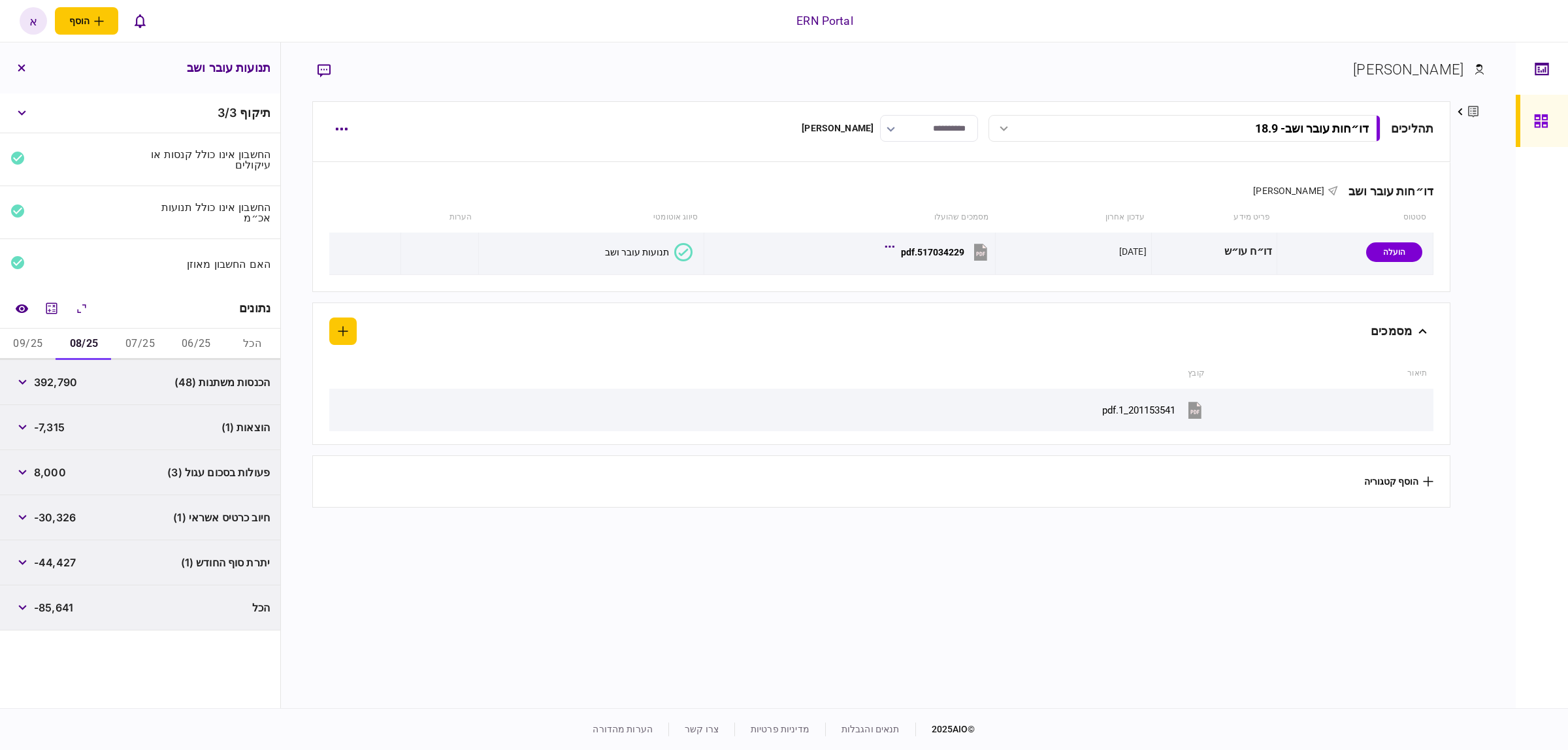
click at [37, 347] on button "09/25" at bounding box center [28, 343] width 56 height 31
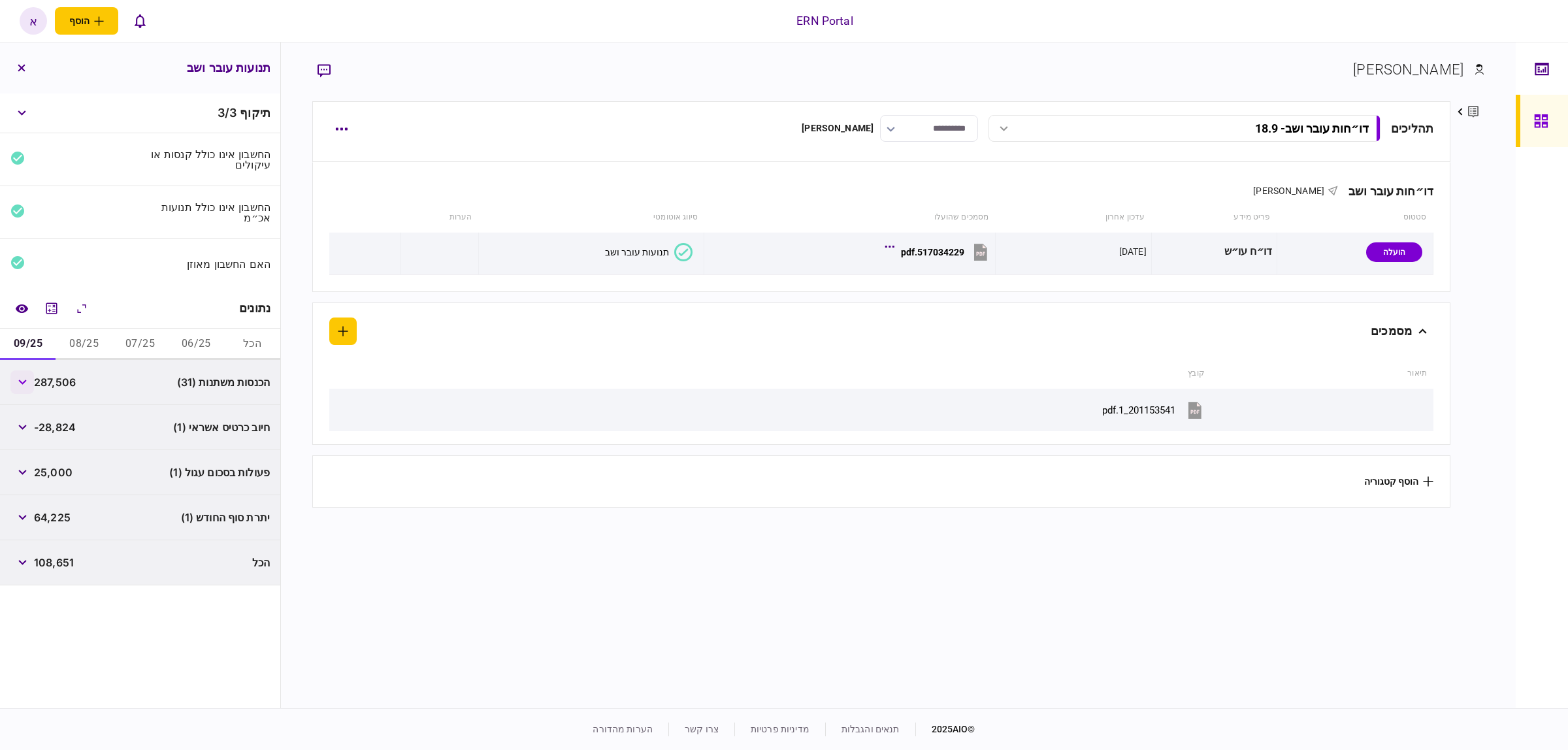
click at [21, 391] on button "button" at bounding box center [22, 381] width 24 height 24
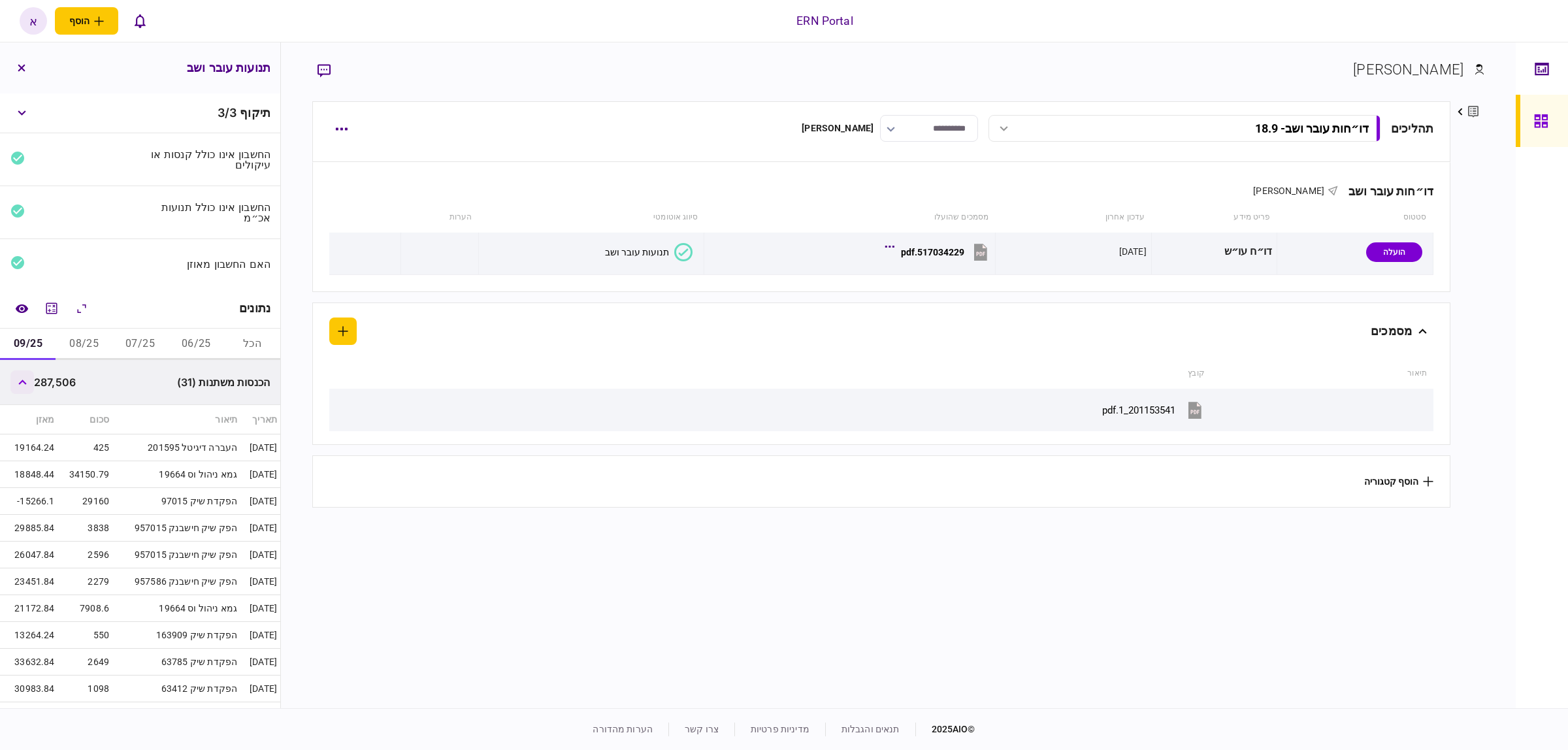
click at [20, 390] on button "button" at bounding box center [22, 381] width 24 height 24
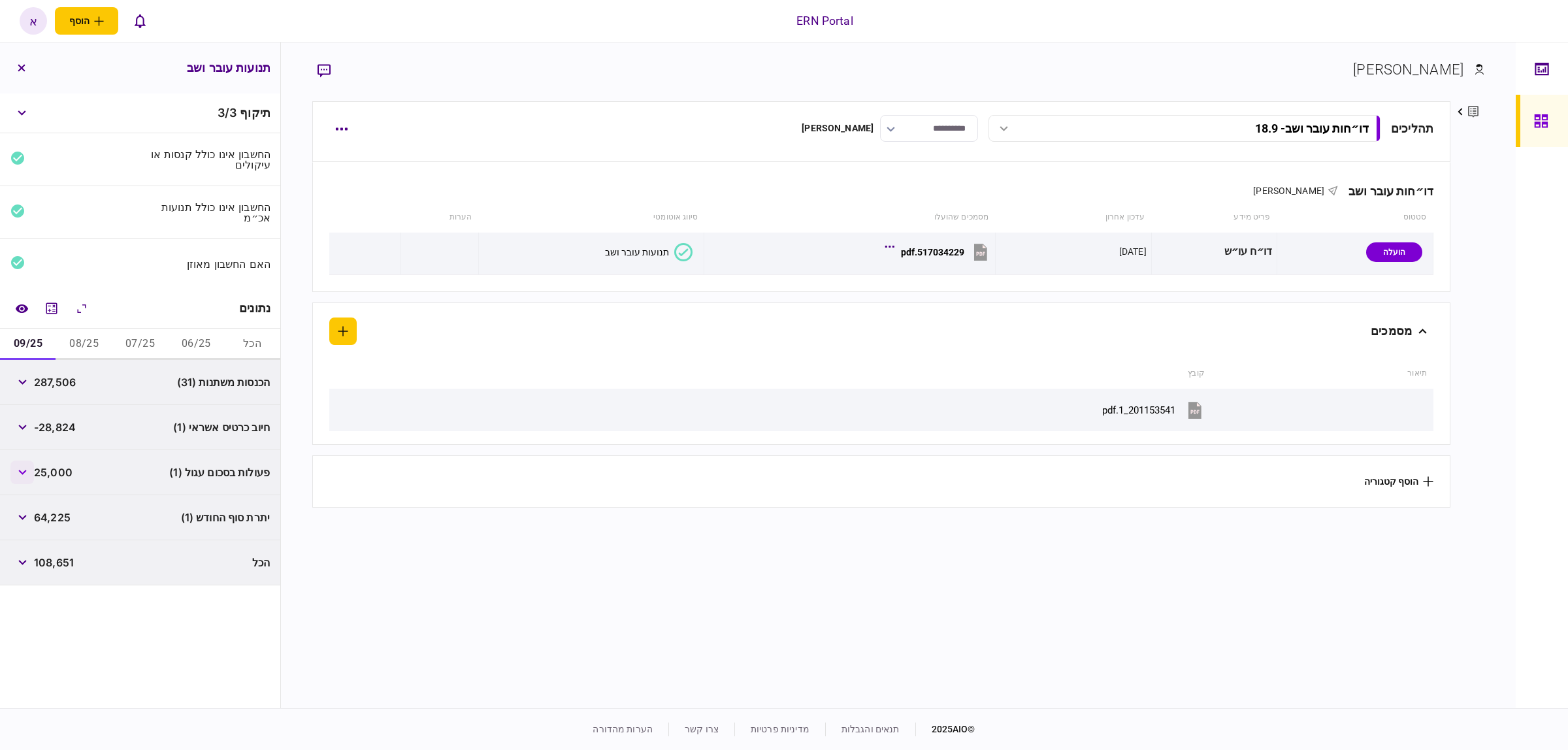
click at [15, 475] on button "button" at bounding box center [22, 472] width 24 height 24
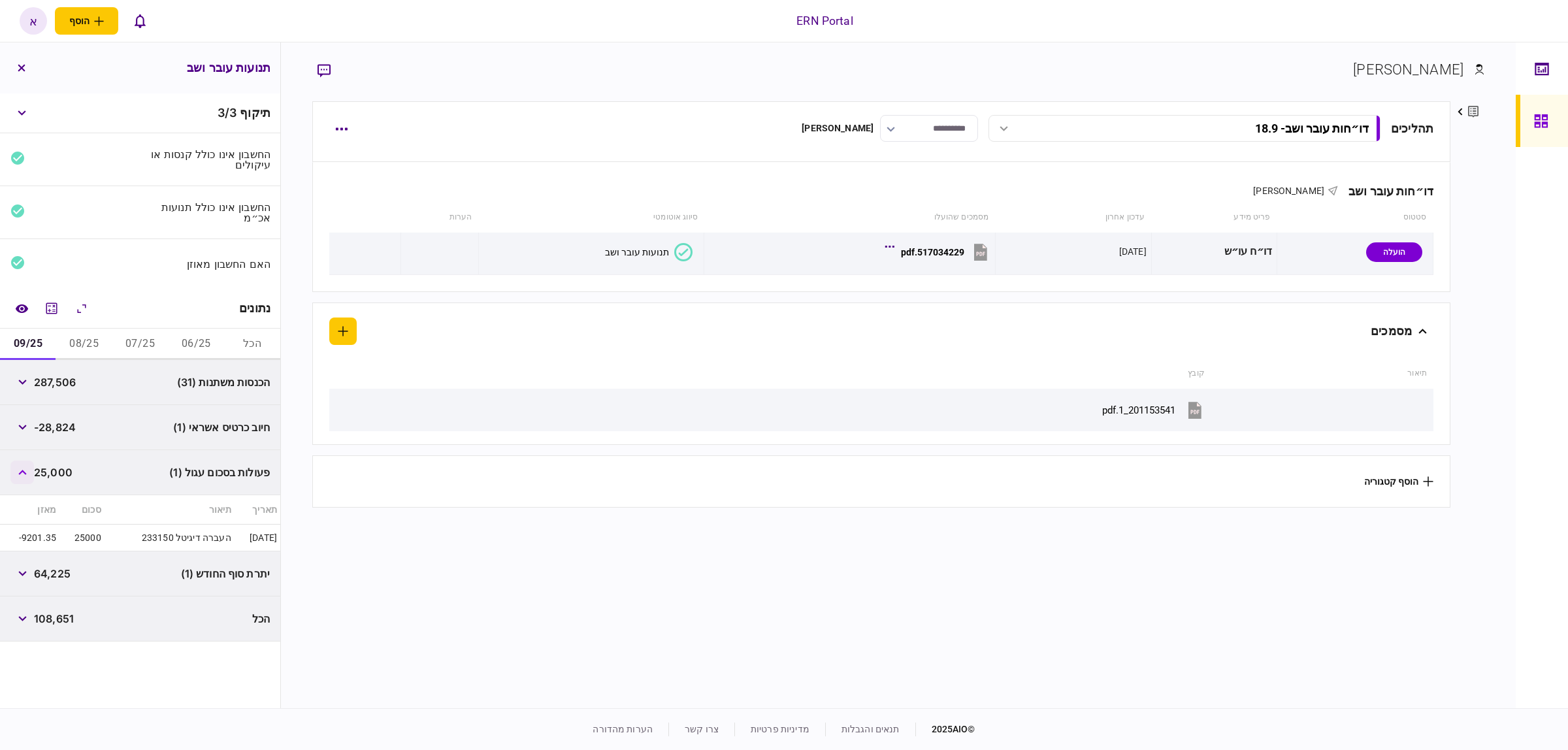
click at [14, 474] on button "button" at bounding box center [22, 472] width 24 height 24
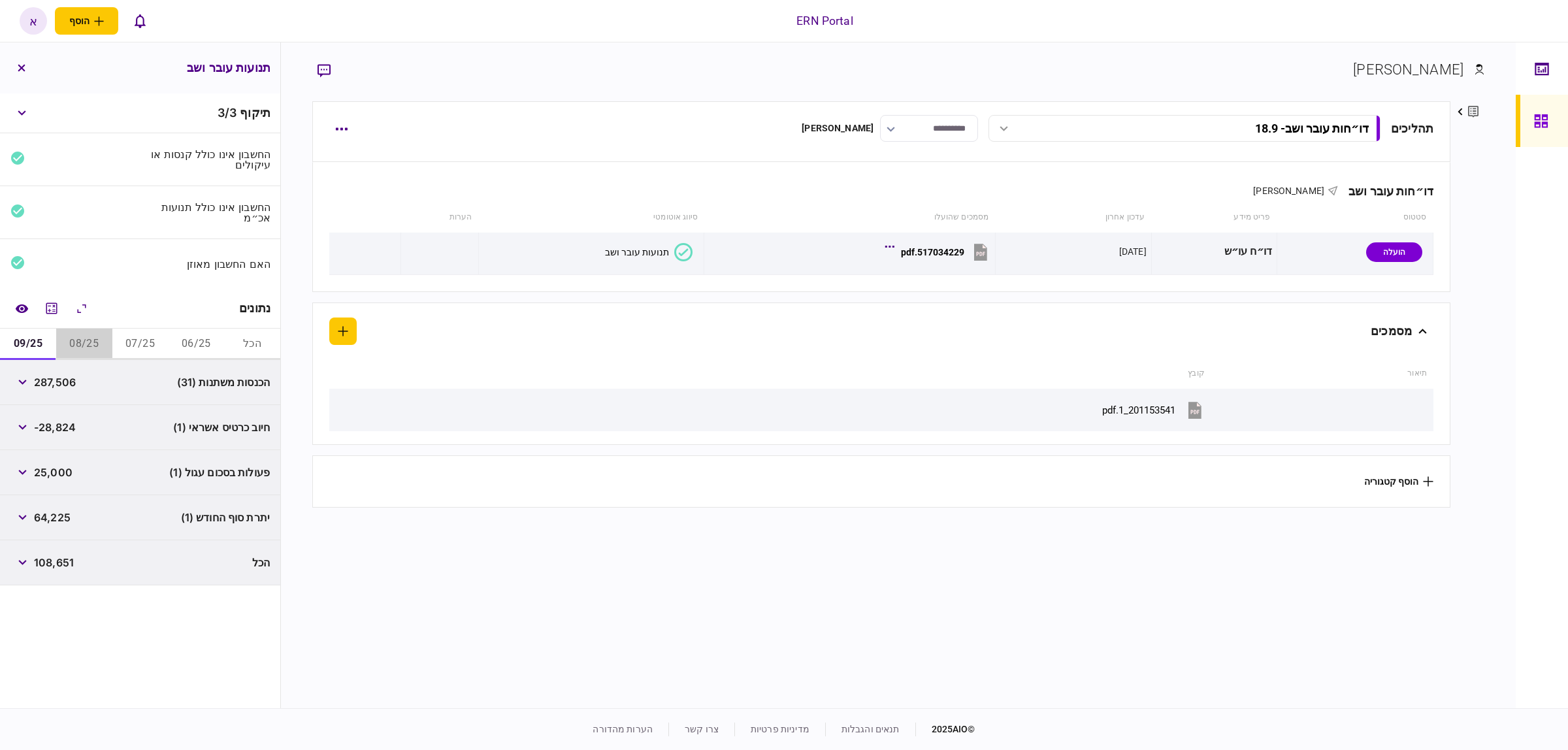
click at [79, 349] on button "08/25" at bounding box center [84, 343] width 56 height 31
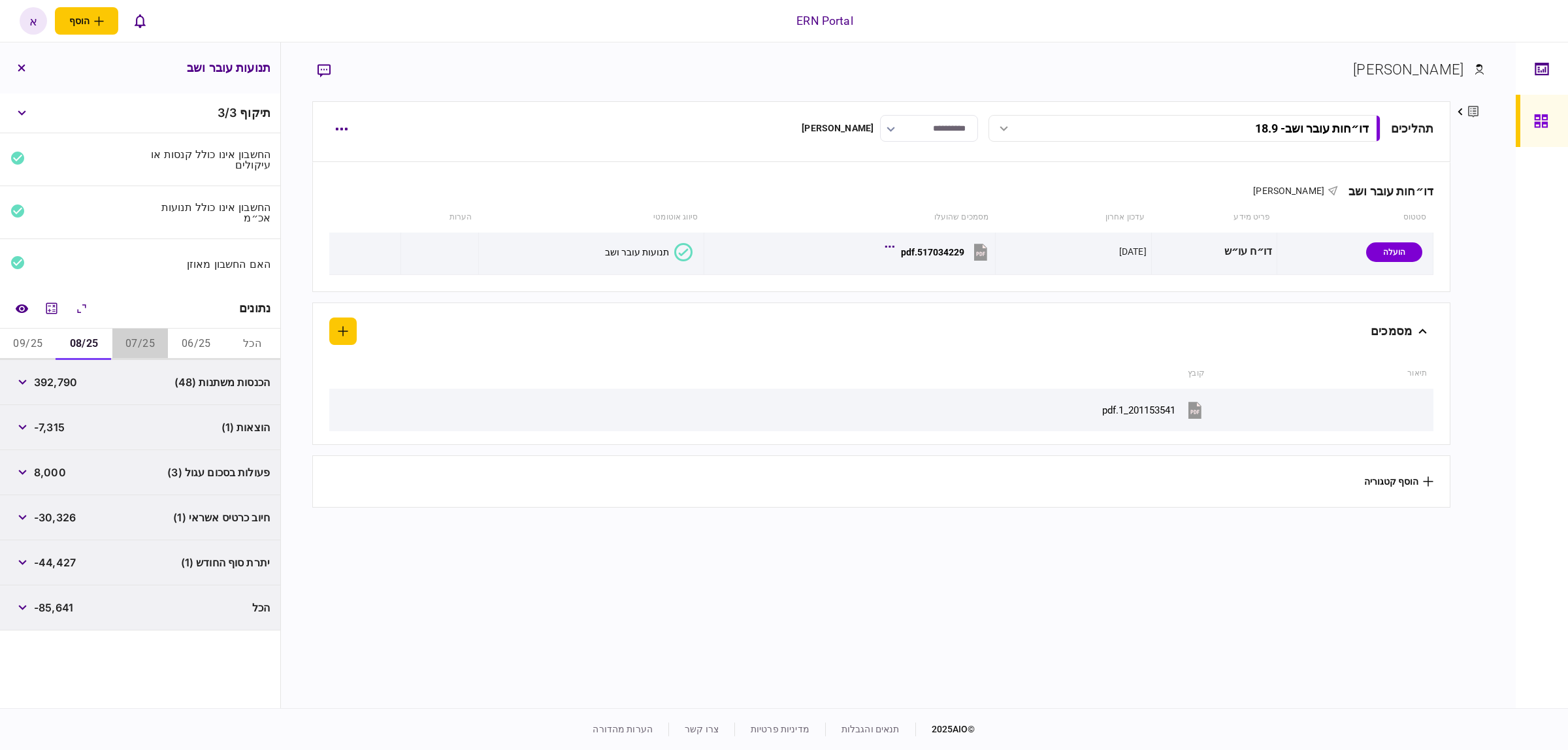
click at [134, 345] on button "07/25" at bounding box center [141, 343] width 56 height 31
click at [75, 350] on button "08/25" at bounding box center [84, 343] width 56 height 31
click at [212, 340] on button "06/25" at bounding box center [196, 343] width 56 height 31
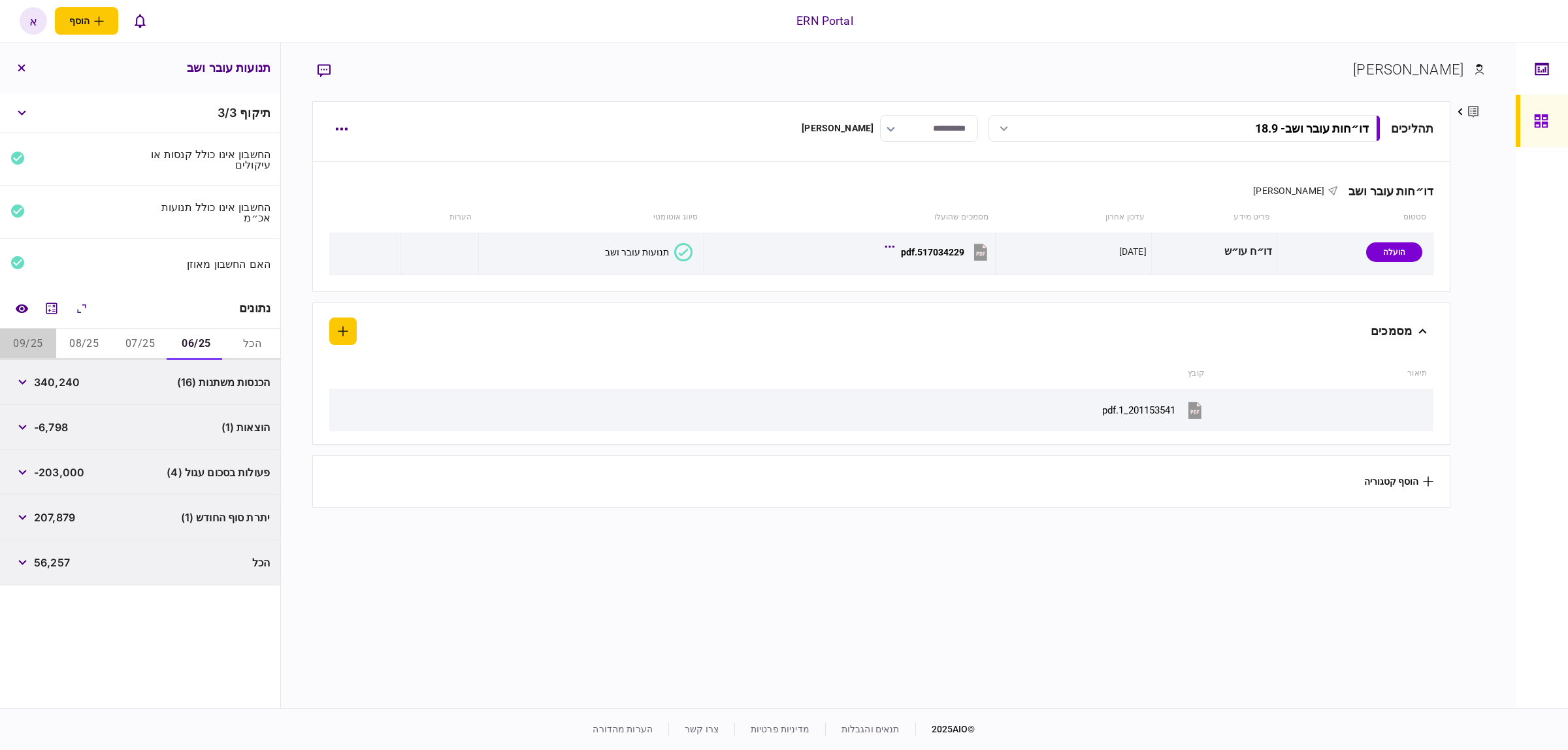
click at [39, 344] on button "09/25" at bounding box center [28, 343] width 56 height 31
click at [26, 492] on div "פעולות בסכום עגול (1) 25,000" at bounding box center [140, 472] width 280 height 45
click at [19, 468] on button "button" at bounding box center [22, 472] width 24 height 24
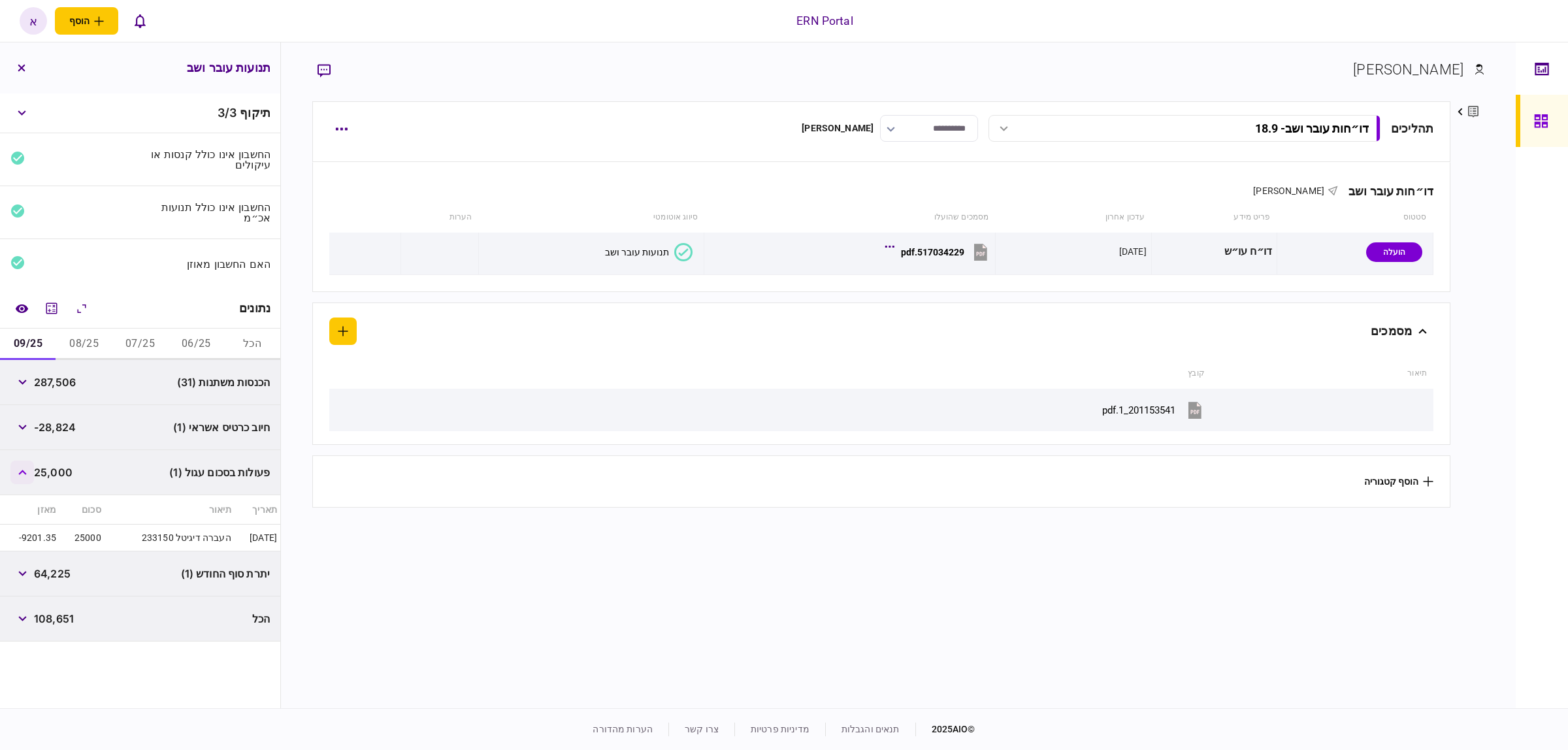
click at [18, 468] on button "button" at bounding box center [22, 472] width 24 height 24
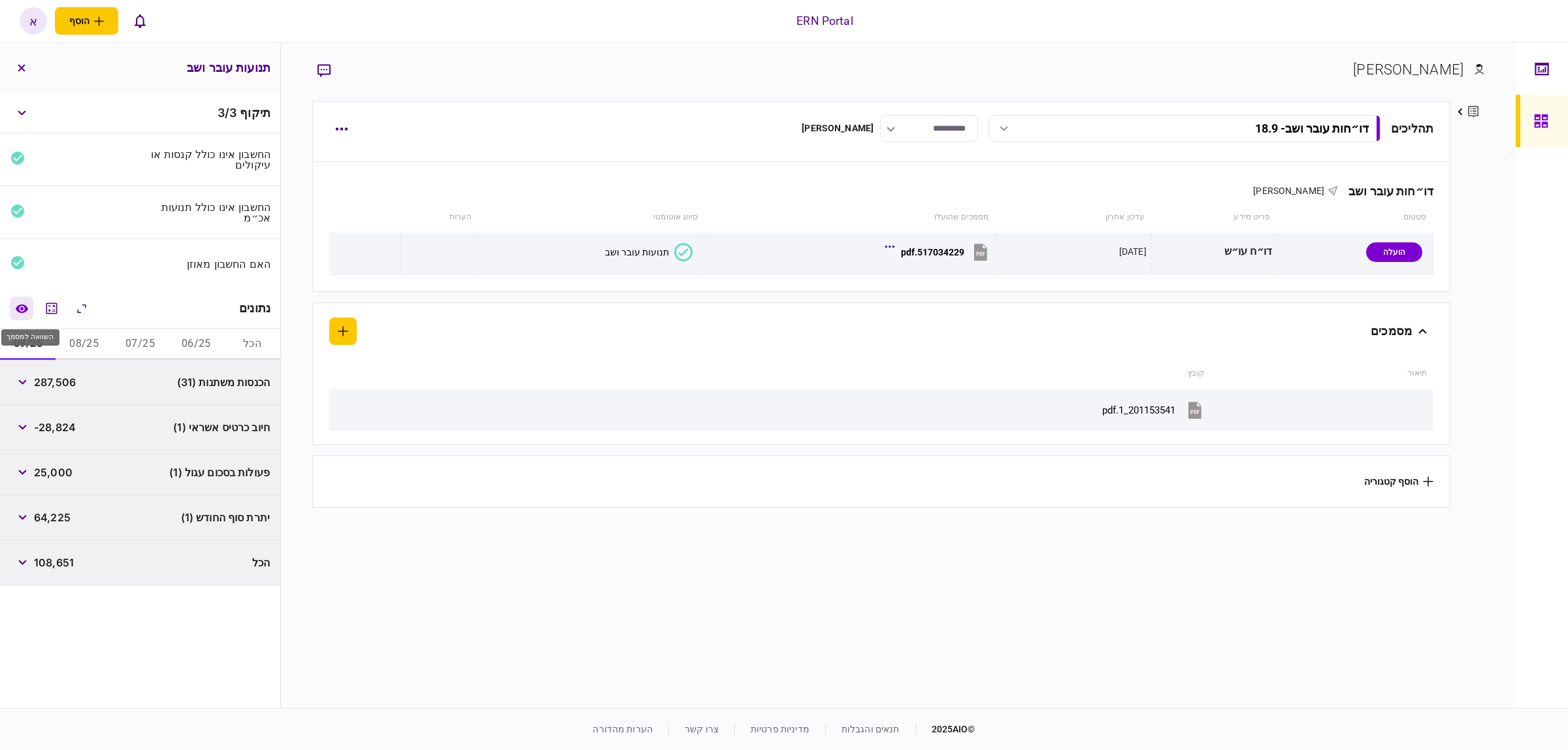
click at [27, 308] on icon "השוואה למסמך" at bounding box center [21, 308] width 12 height 9
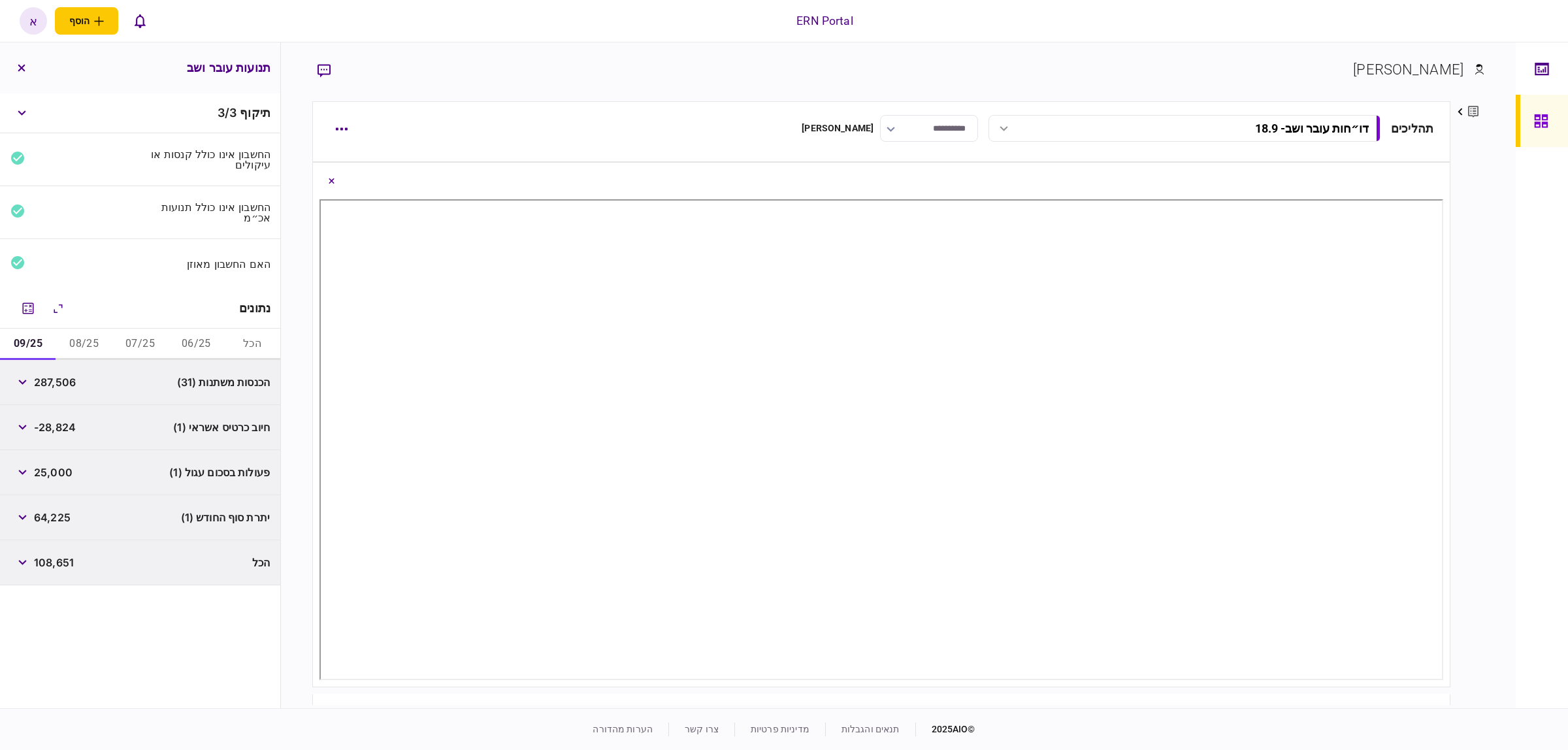
click at [255, 344] on button "הכל" at bounding box center [253, 343] width 56 height 31
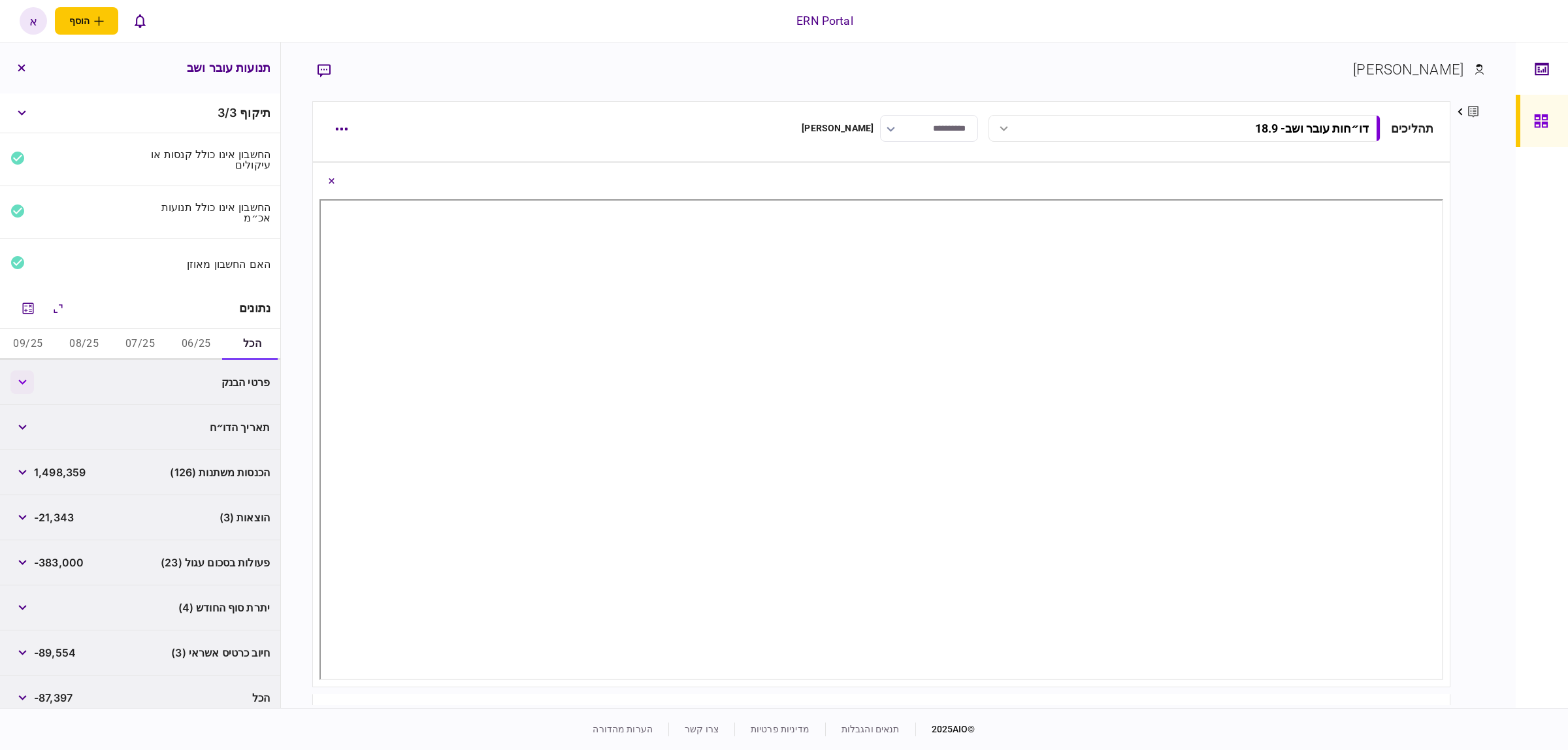
click at [31, 383] on button "button" at bounding box center [22, 381] width 24 height 24
